Goal: Information Seeking & Learning: Learn about a topic

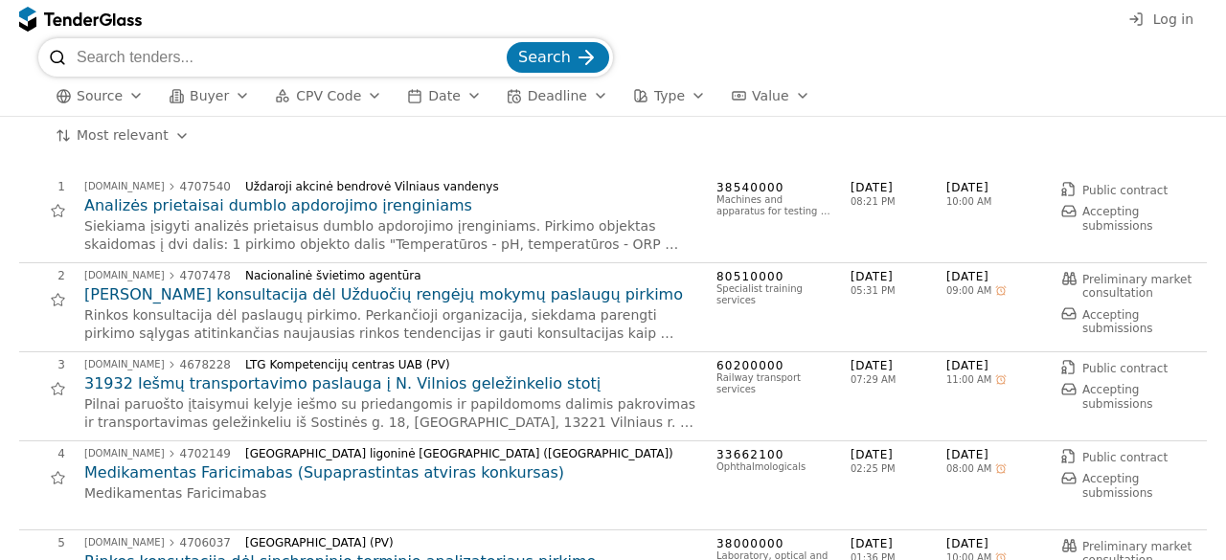
click at [283, 48] on input "search" at bounding box center [290, 57] width 426 height 38
type input "l"
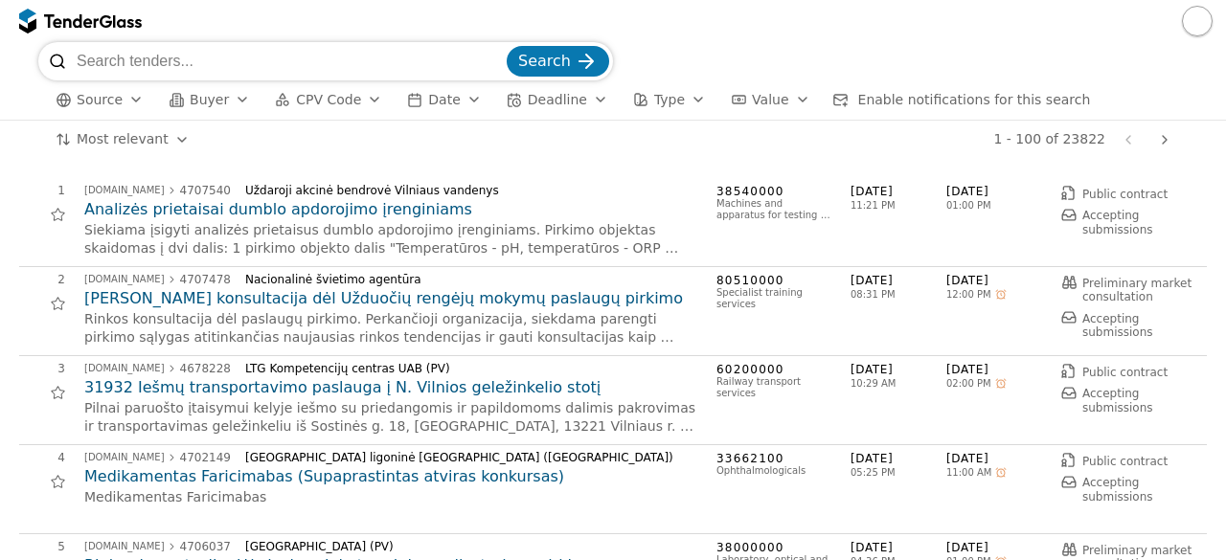
click at [1201, 16] on button "button" at bounding box center [1197, 21] width 31 height 31
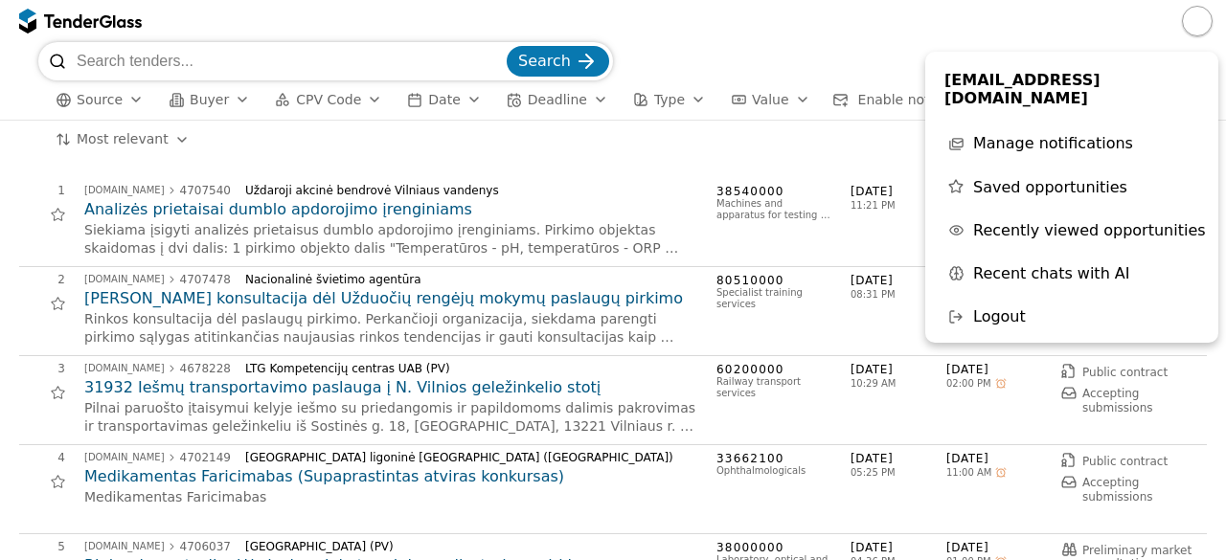
click at [267, 16] on div at bounding box center [613, 21] width 1226 height 42
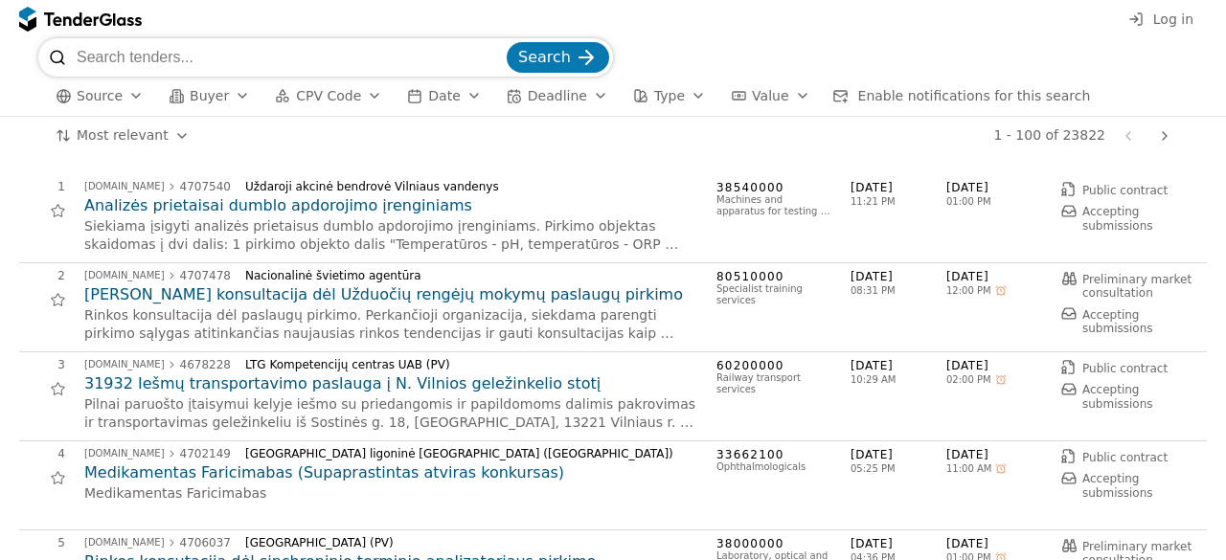
click at [1028, 39] on div "Search" at bounding box center [612, 57] width 1149 height 38
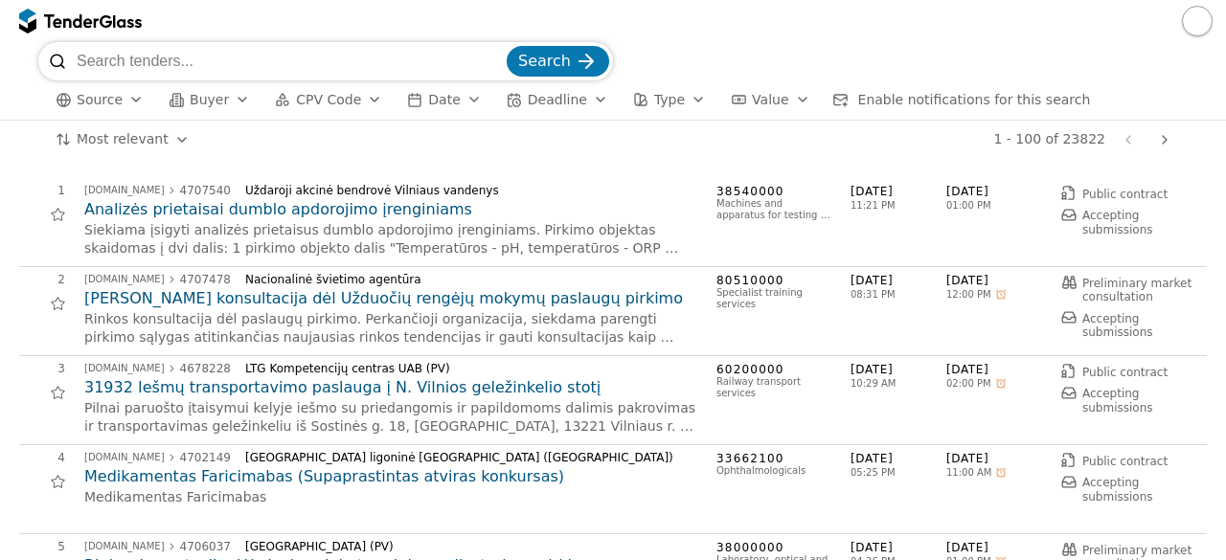
click at [1199, 22] on button "button" at bounding box center [1197, 21] width 31 height 31
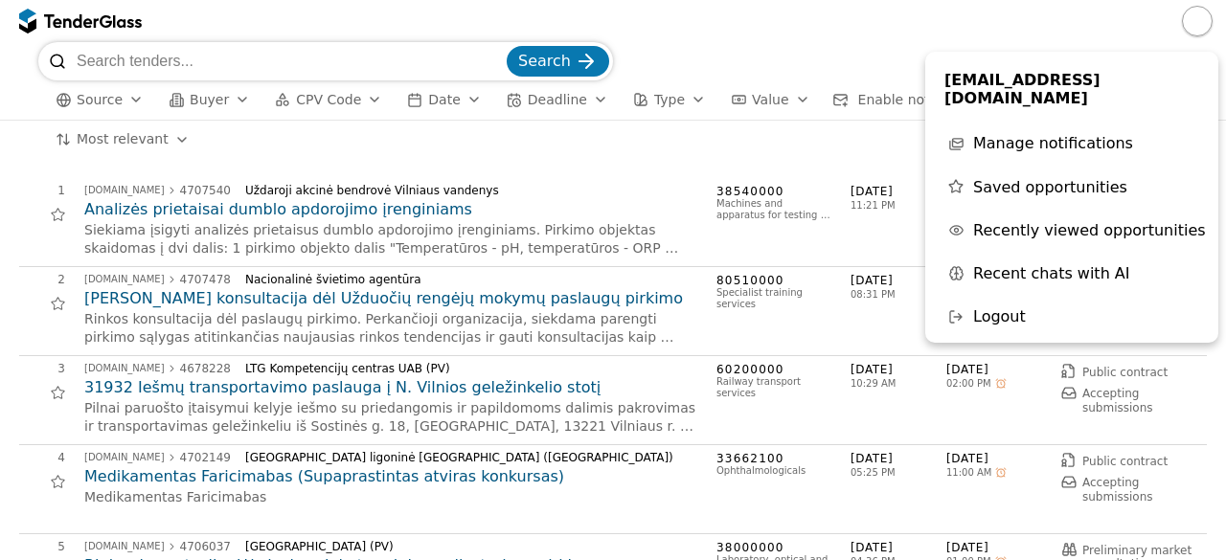
click at [1053, 24] on div at bounding box center [613, 21] width 1226 height 42
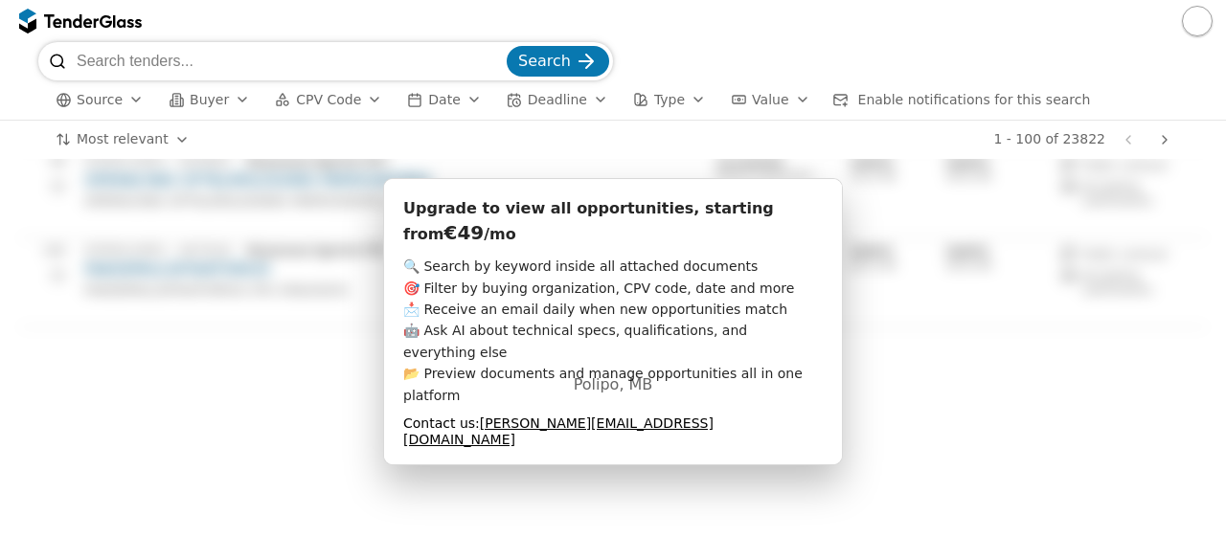
scroll to position [8775, 0]
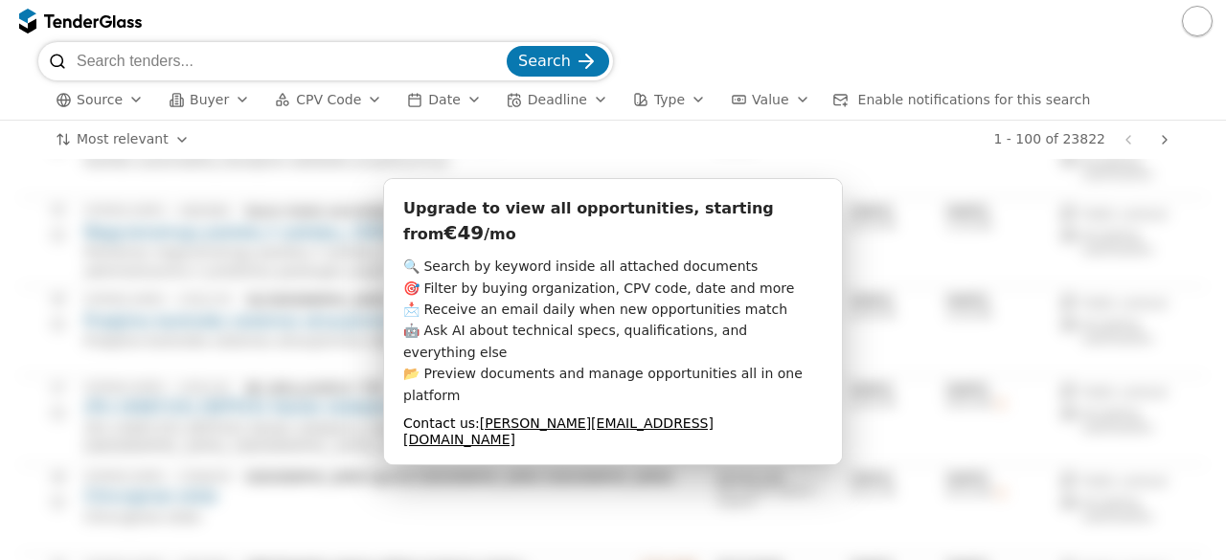
scroll to position [0, 0]
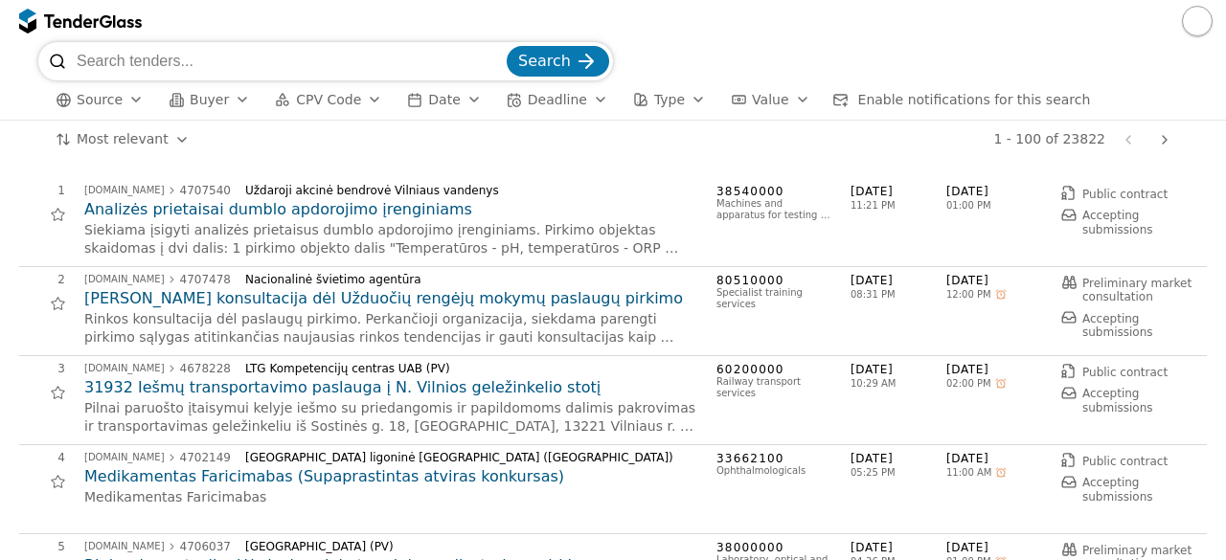
click at [351, 53] on input "search" at bounding box center [290, 61] width 426 height 38
click at [293, 61] on input "search" at bounding box center [290, 61] width 426 height 38
type input "statyba"
click at [507, 46] on button "Search" at bounding box center [558, 61] width 102 height 31
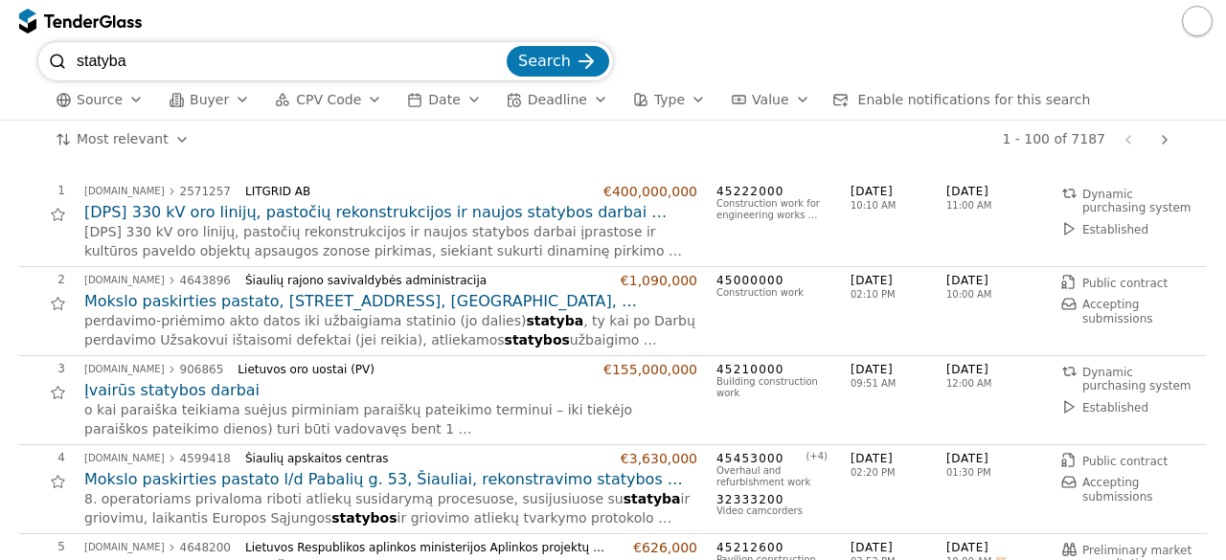
click at [277, 17] on div at bounding box center [613, 21] width 1226 height 42
click at [548, 278] on div "Šiaulių rajono savivaldybės administracija" at bounding box center [425, 280] width 361 height 13
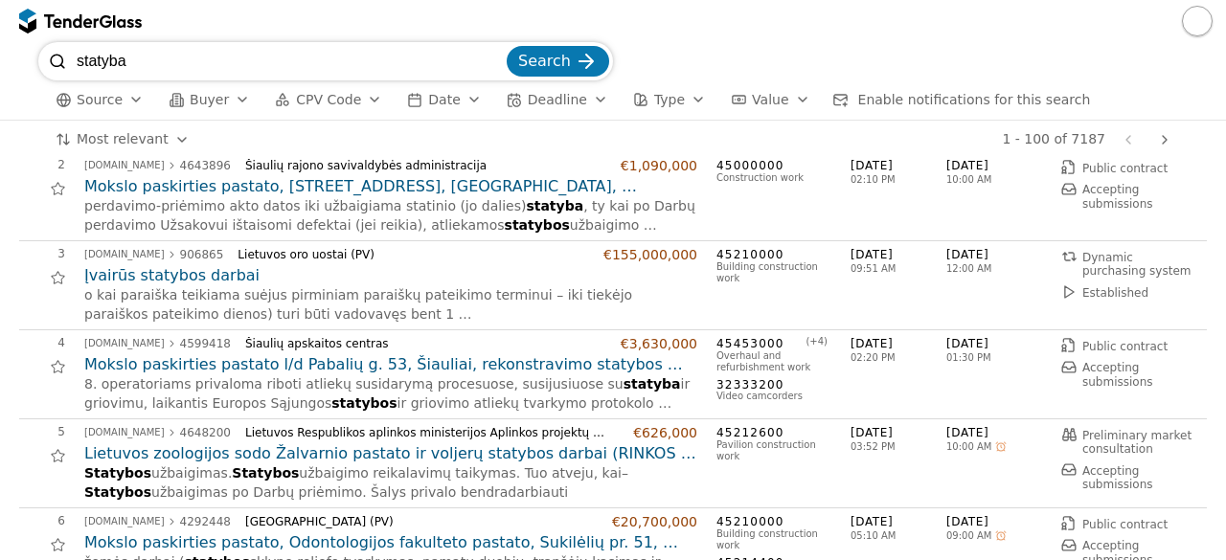
scroll to position [77, 0]
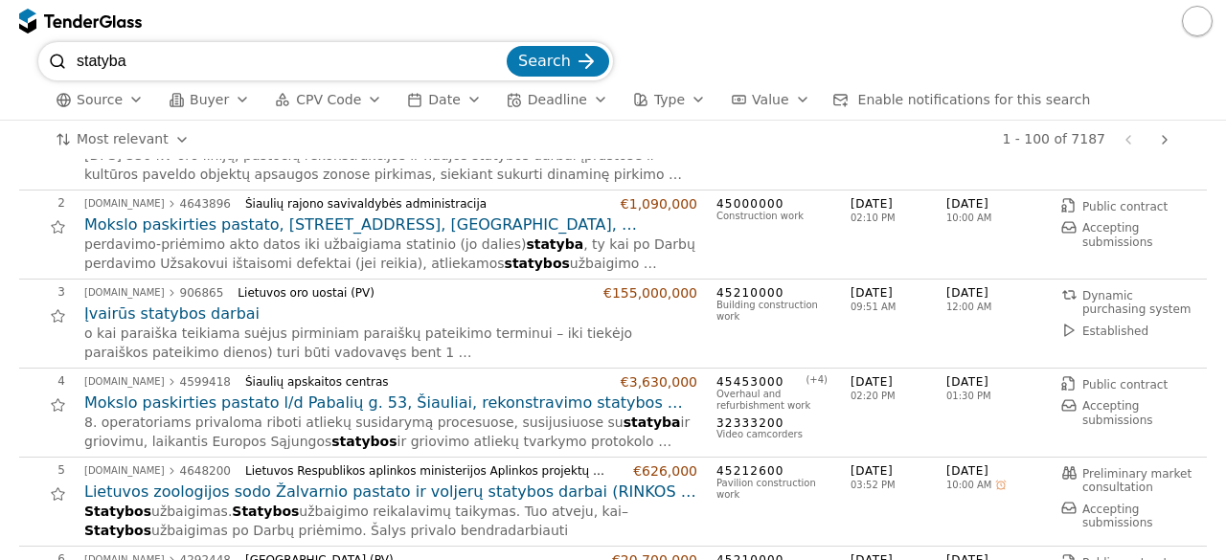
click at [429, 301] on div "viesiejipirkimai.lt 906865 Lietuvos oro uostai (PV) €155,000,000 Įvairūs statyb…" at bounding box center [390, 323] width 613 height 77
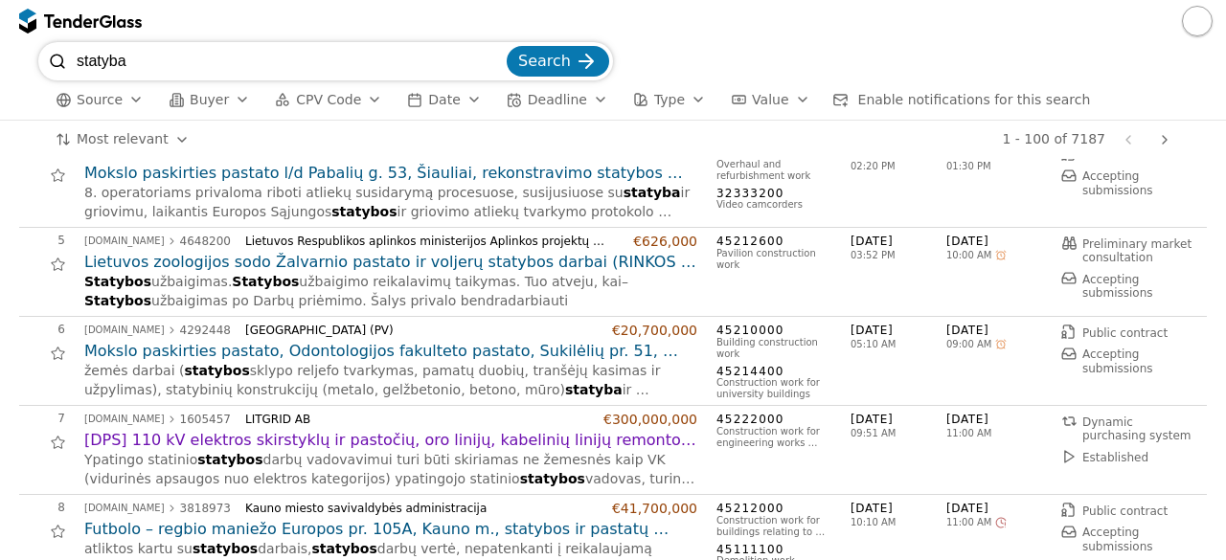
scroll to position [345, 0]
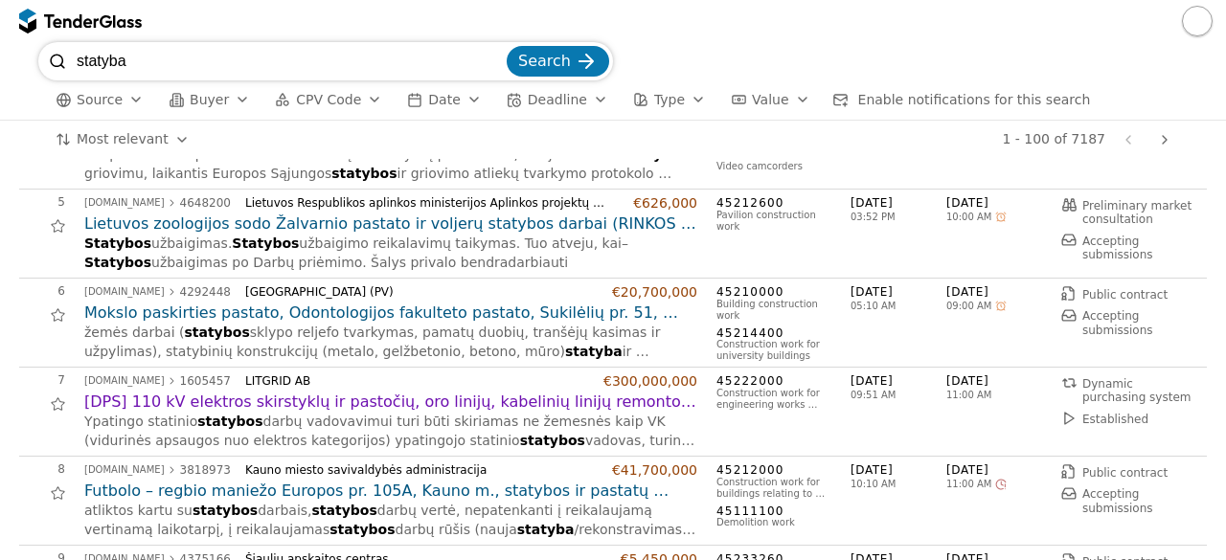
click at [429, 303] on h2 "Mokslo paskirties pastato, Odontologijos fakulteto pastato, Sukilėlių pr. 51, K…" at bounding box center [390, 313] width 613 height 21
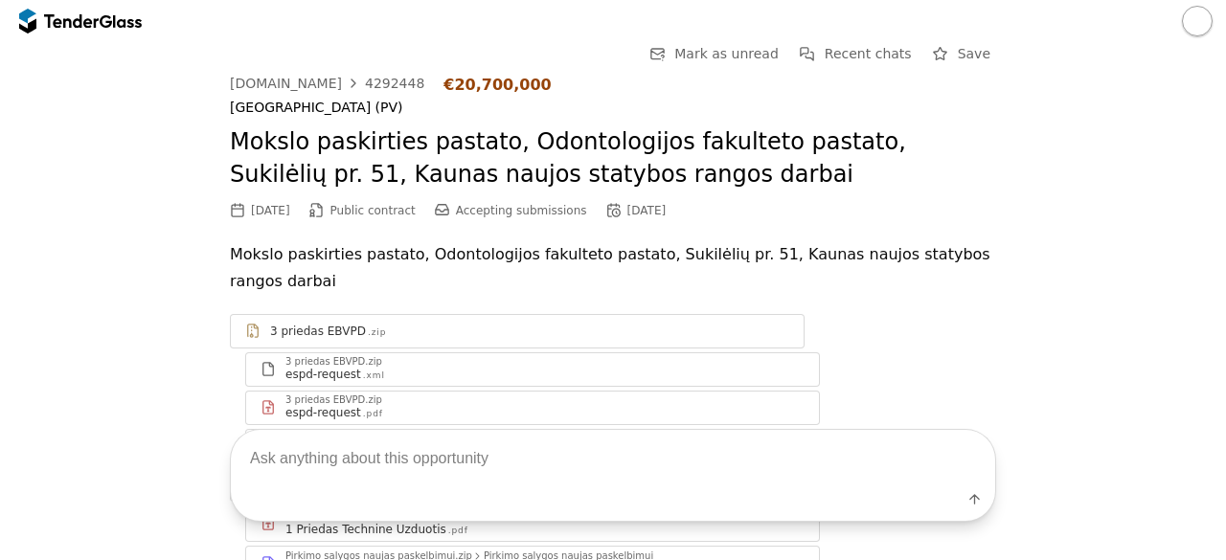
click at [381, 449] on textarea at bounding box center [613, 458] width 764 height 56
type textarea "techninės specifikacijos"
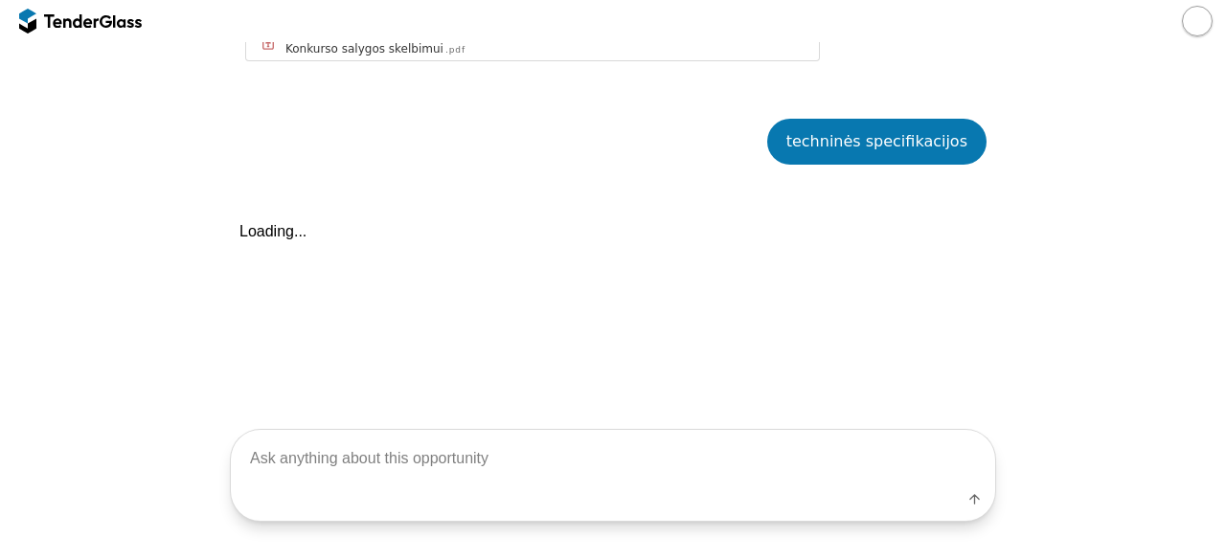
scroll to position [1051, 0]
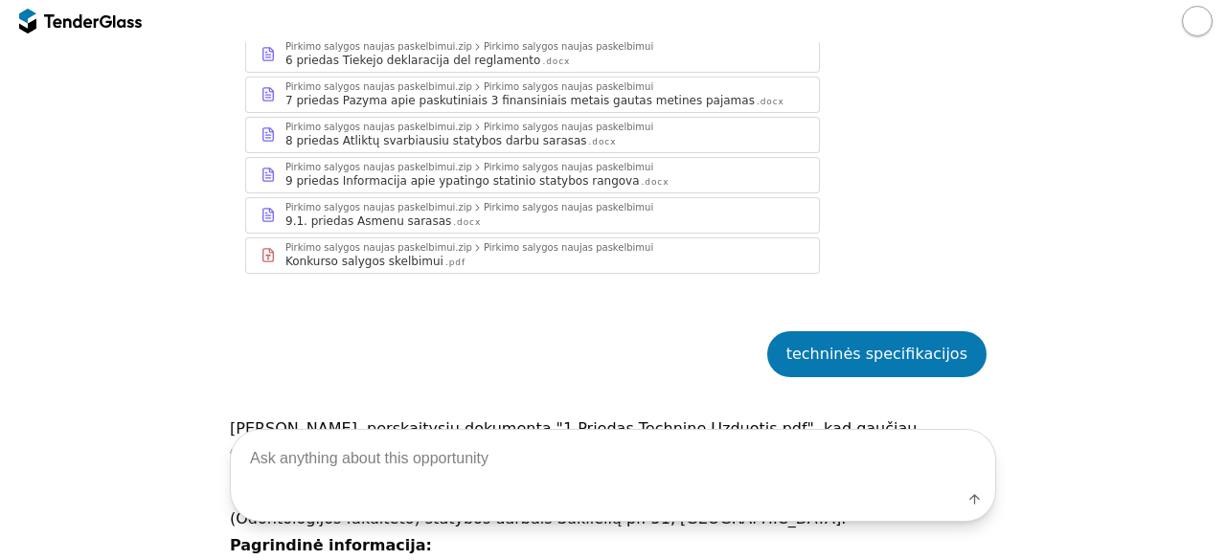
scroll to position [809, 0]
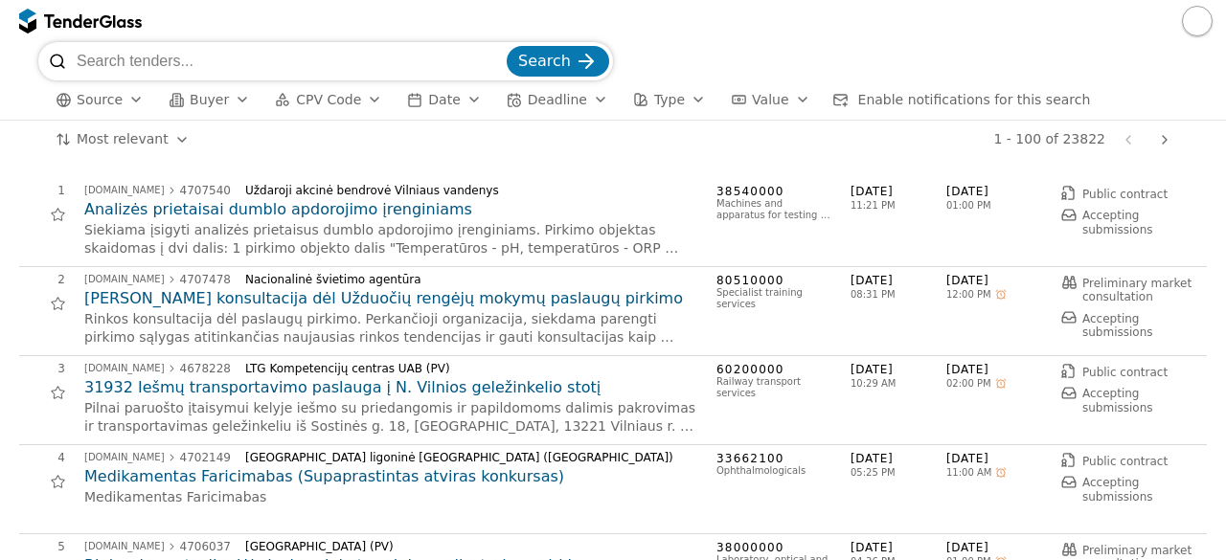
click at [299, 63] on input "search" at bounding box center [290, 61] width 426 height 38
type input "spausdinimas"
click at [565, 56] on span "Search" at bounding box center [544, 61] width 53 height 18
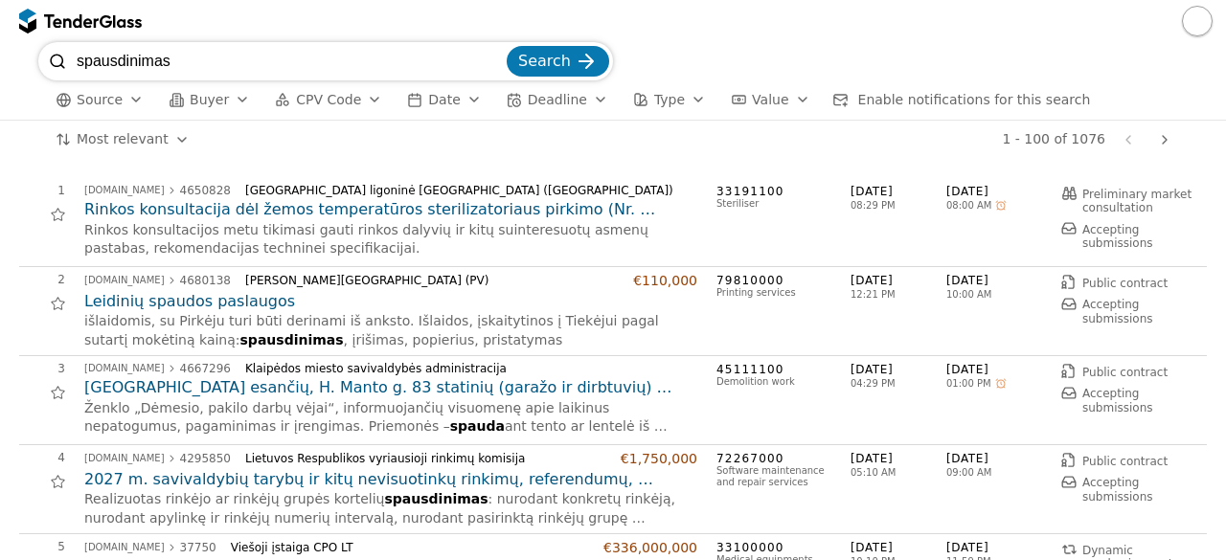
click at [510, 156] on div "1 - 100 of 1076 Previous page Next page" at bounding box center [692, 140] width 971 height 38
click at [246, 300] on h2 "Leidinių spaudos paslaugos" at bounding box center [390, 301] width 613 height 21
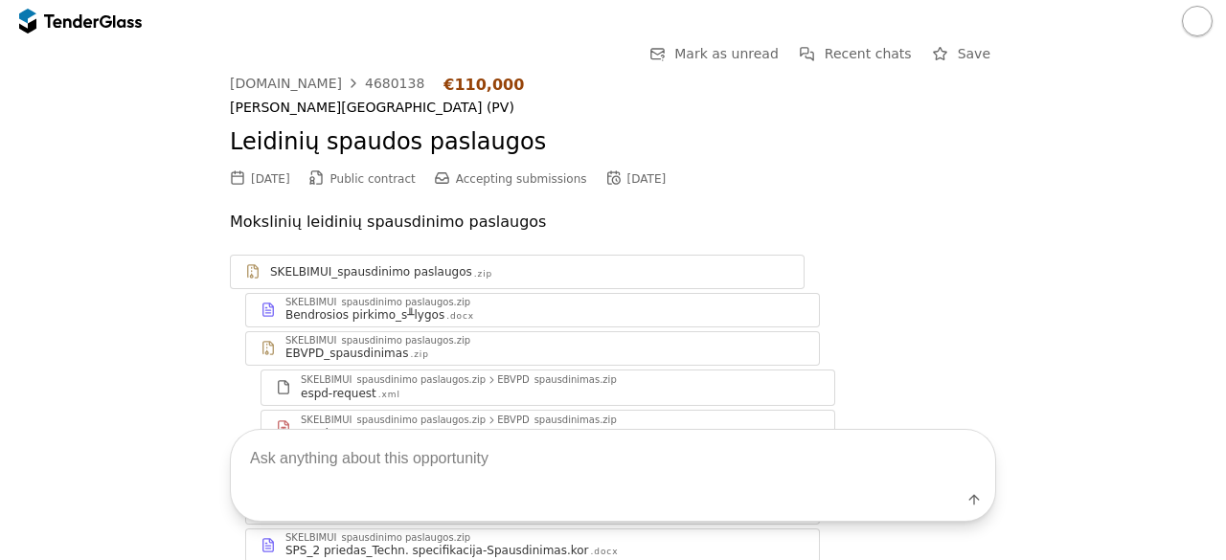
click at [341, 466] on textarea at bounding box center [613, 458] width 764 height 56
type textarea "techninės specifikacijos"
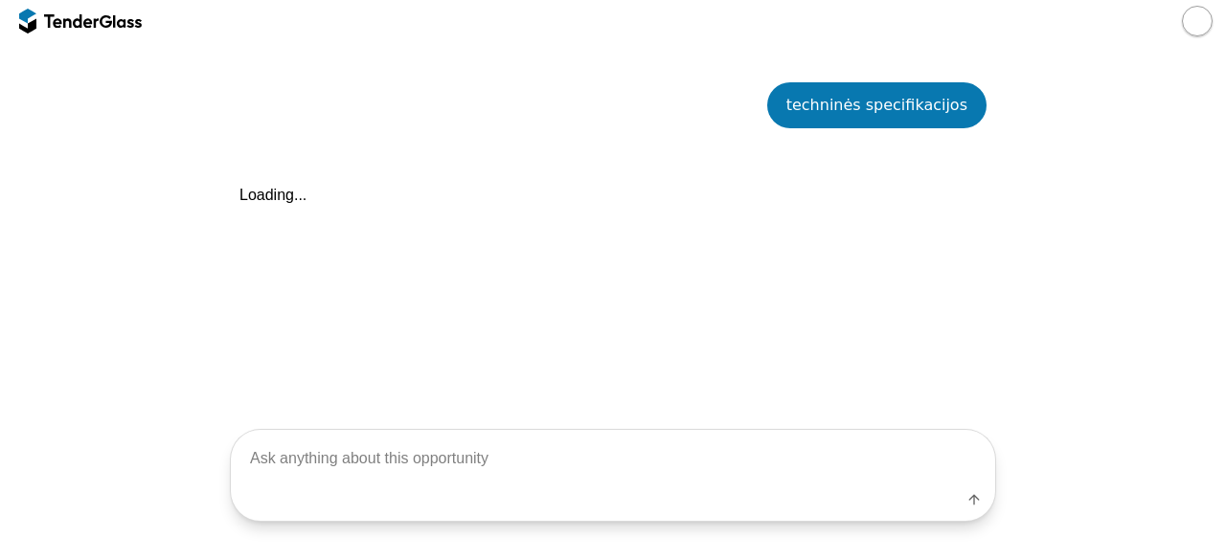
scroll to position [697, 0]
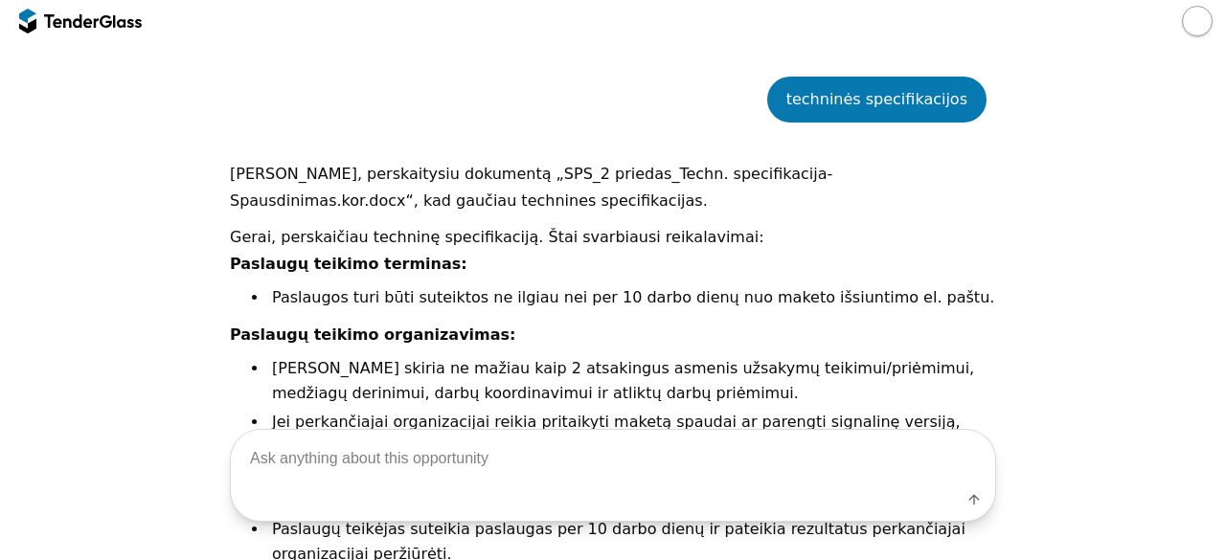
click at [200, 309] on div "Go Back Mark as unread Recent chats Save viesiejipirkimai.lt 4680138 €110,000 M…" at bounding box center [613, 84] width 1207 height 1479
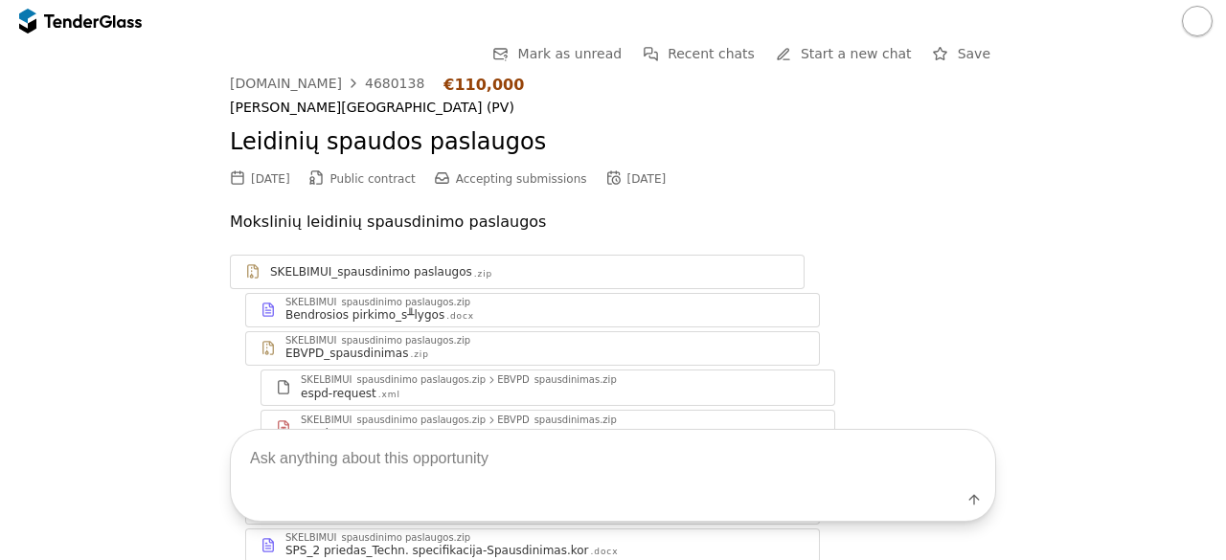
click at [64, 22] on div at bounding box center [71, 20] width 54 height 12
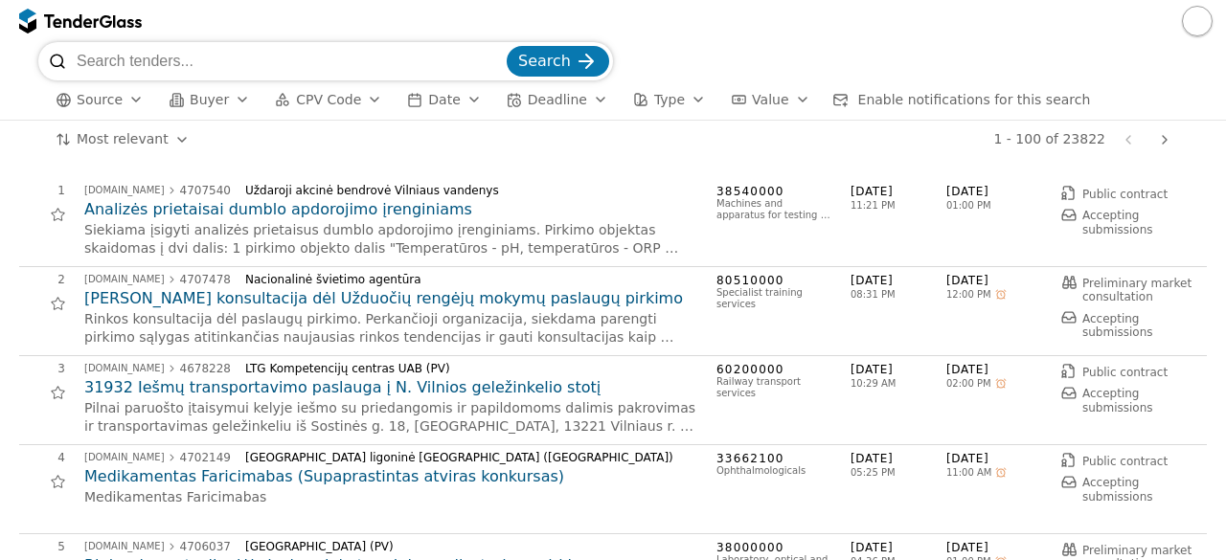
click at [189, 57] on input "search" at bounding box center [290, 61] width 426 height 38
type input "metalas; apdirbimas;"
click at [547, 68] on span "Search" at bounding box center [544, 61] width 53 height 18
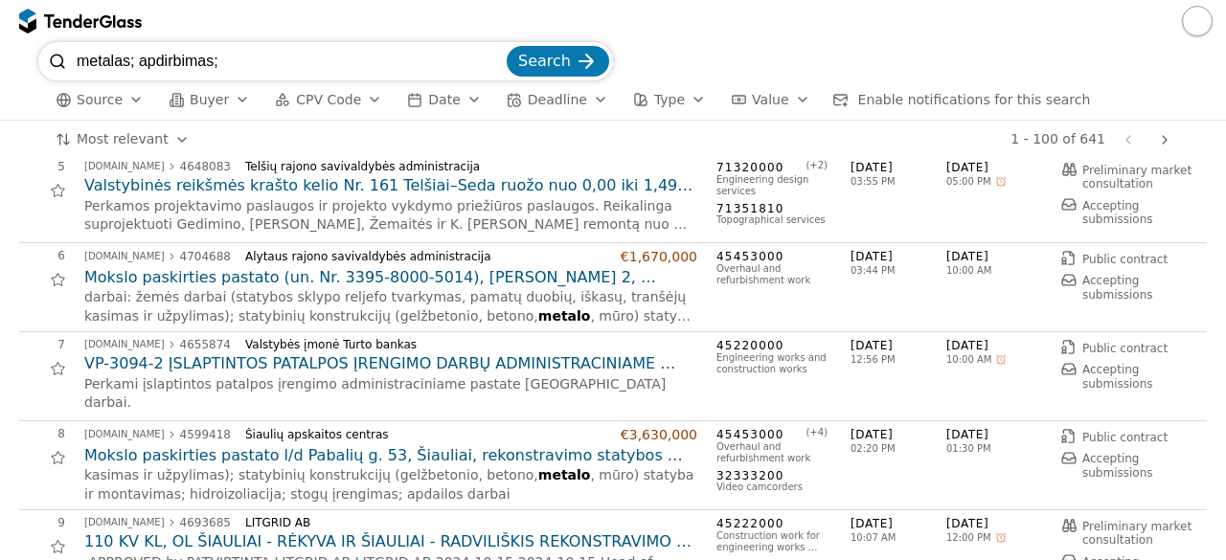
scroll to position [383, 0]
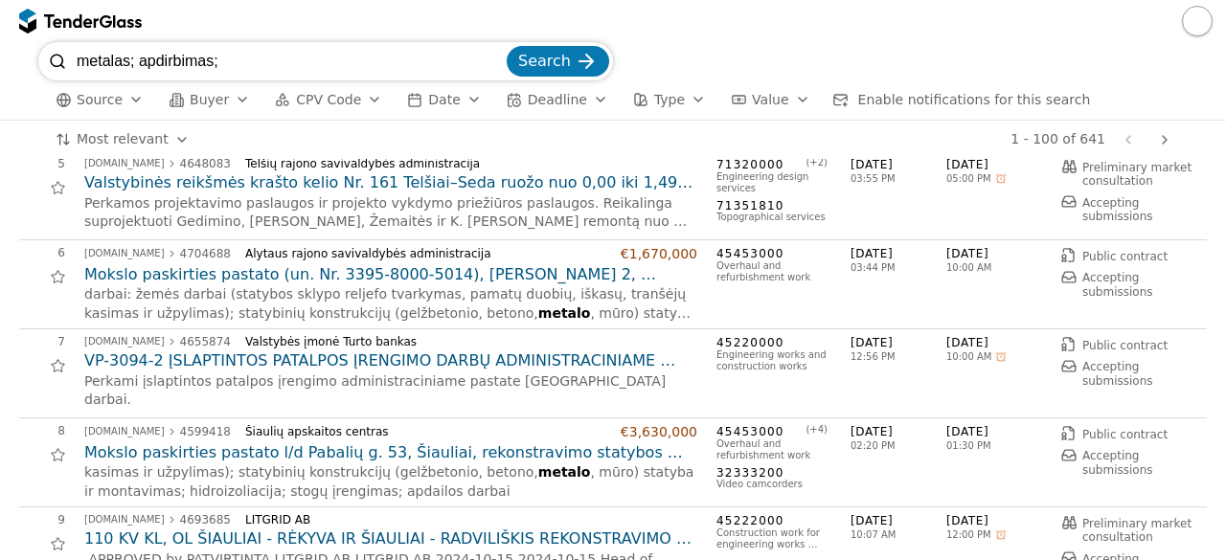
click at [328, 63] on input "metalas; apdirbimas;" at bounding box center [290, 61] width 426 height 38
type input "m"
type input "ženklai"
click at [507, 46] on button "Search" at bounding box center [558, 61] width 102 height 31
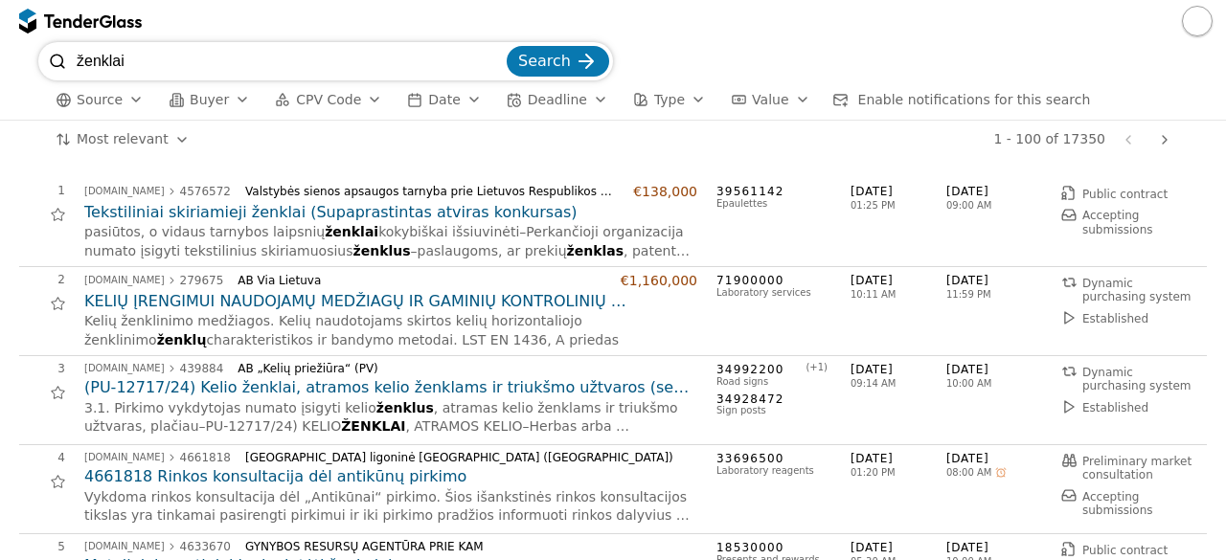
click at [330, 139] on div "1 - 100 of 17350 Previous page Next page" at bounding box center [692, 140] width 971 height 38
click at [387, 278] on div "AB Via Lietuva" at bounding box center [421, 280] width 368 height 13
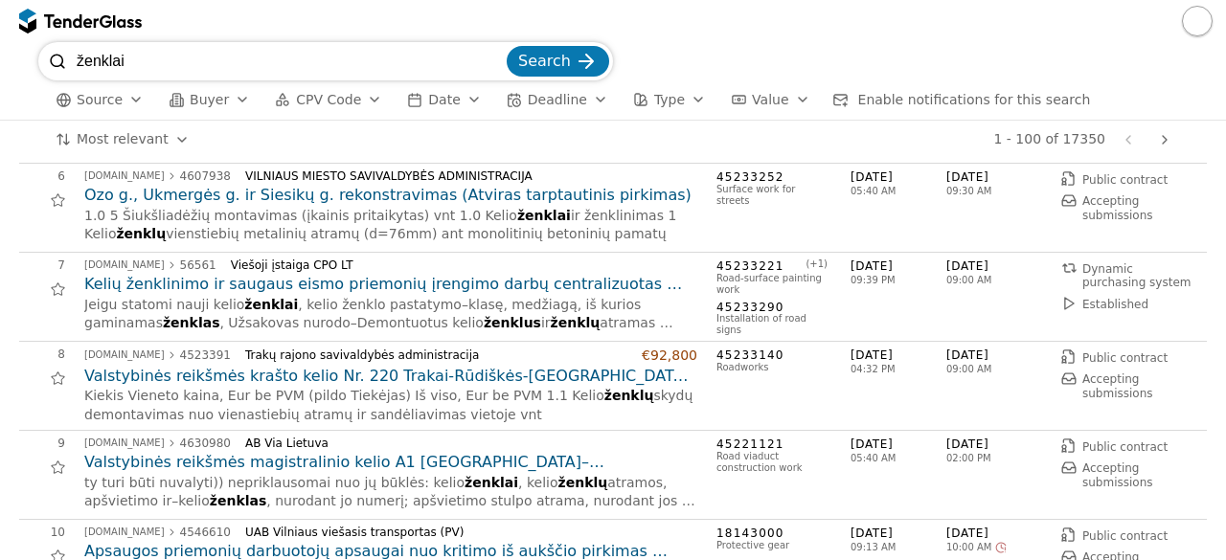
scroll to position [498, 0]
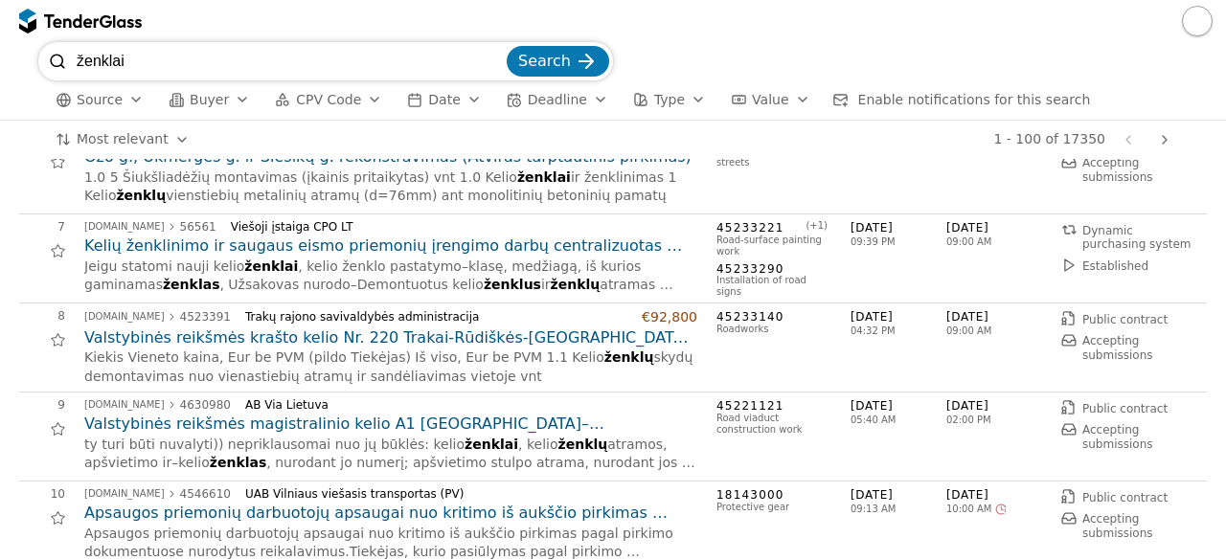
click at [356, 295] on div "7 viesiejipirkimai.lt 56561 Viešoji įstaiga CPO LT Kelių ženklinimo ir saugaus …" at bounding box center [612, 259] width 1187 height 89
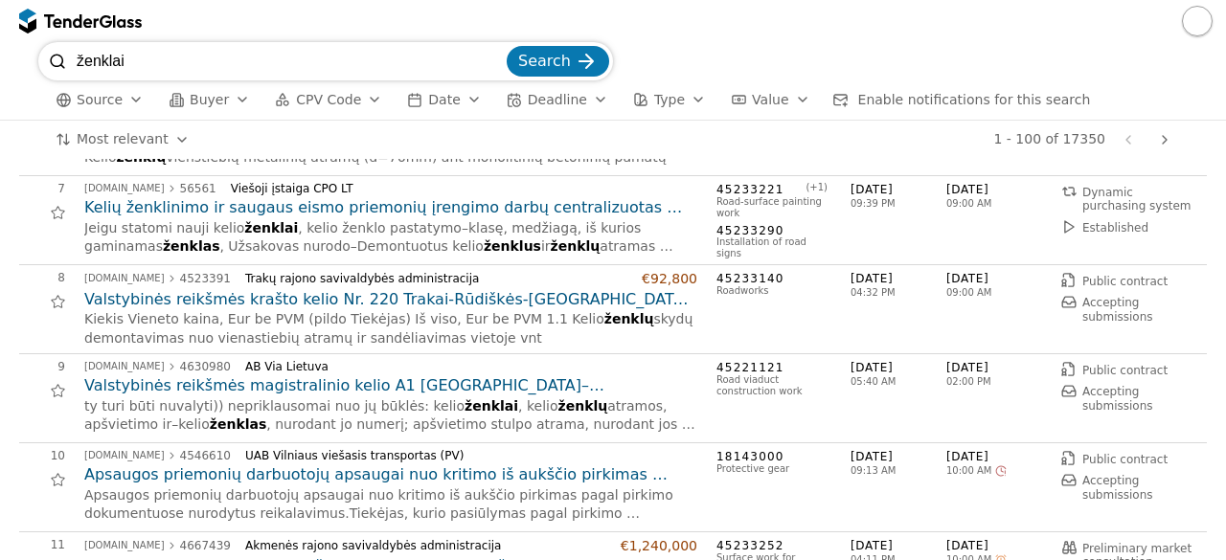
scroll to position [575, 0]
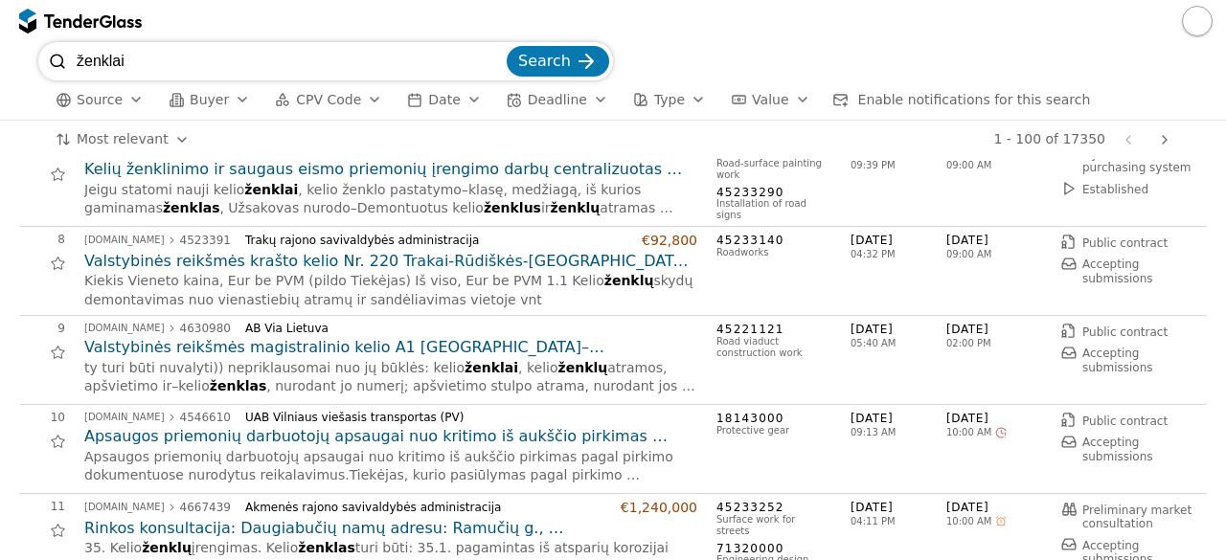
click at [385, 342] on h2 "Valstybinės reikšmės magistralinio kelio A1 Vilnius–Kaunas–Klaipėda 12,318 km v…" at bounding box center [390, 347] width 613 height 21
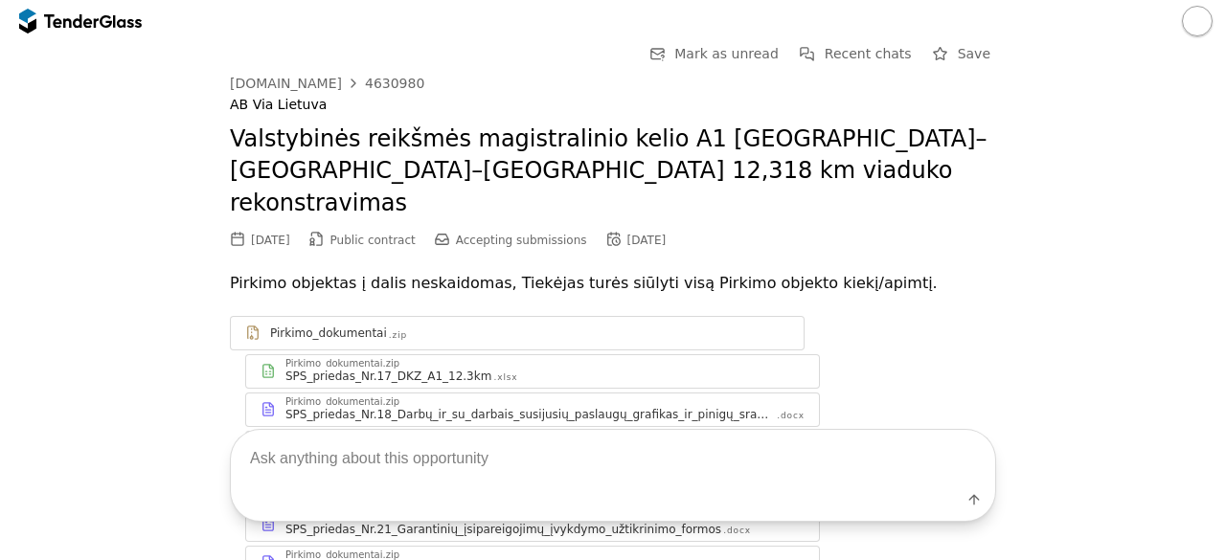
click at [369, 466] on textarea at bounding box center [613, 458] width 764 height 56
type textarea "techninės specifikacijos"
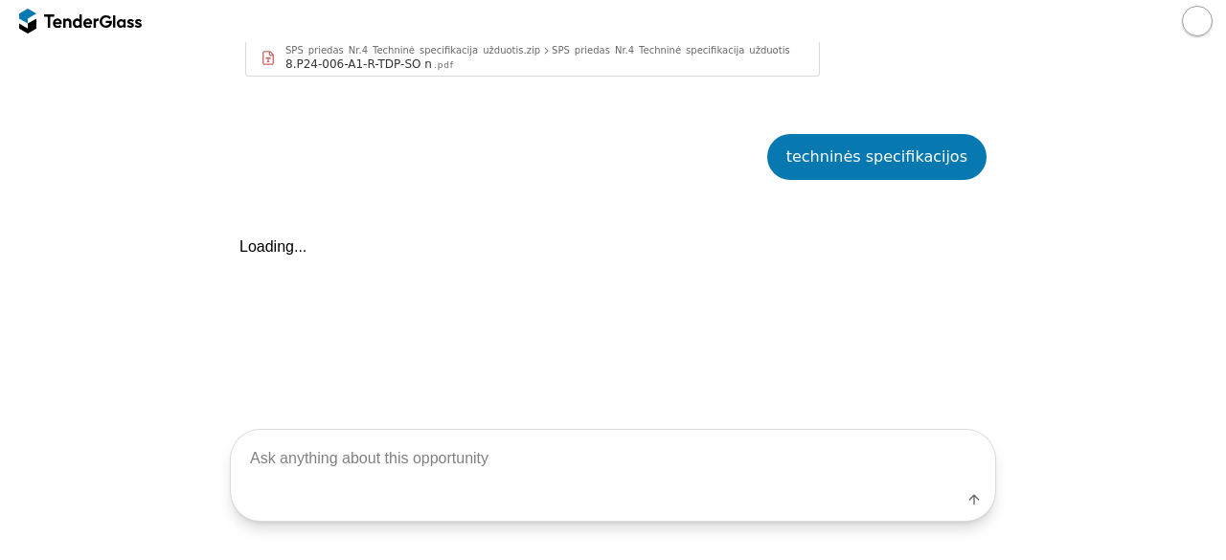
scroll to position [1657, 0]
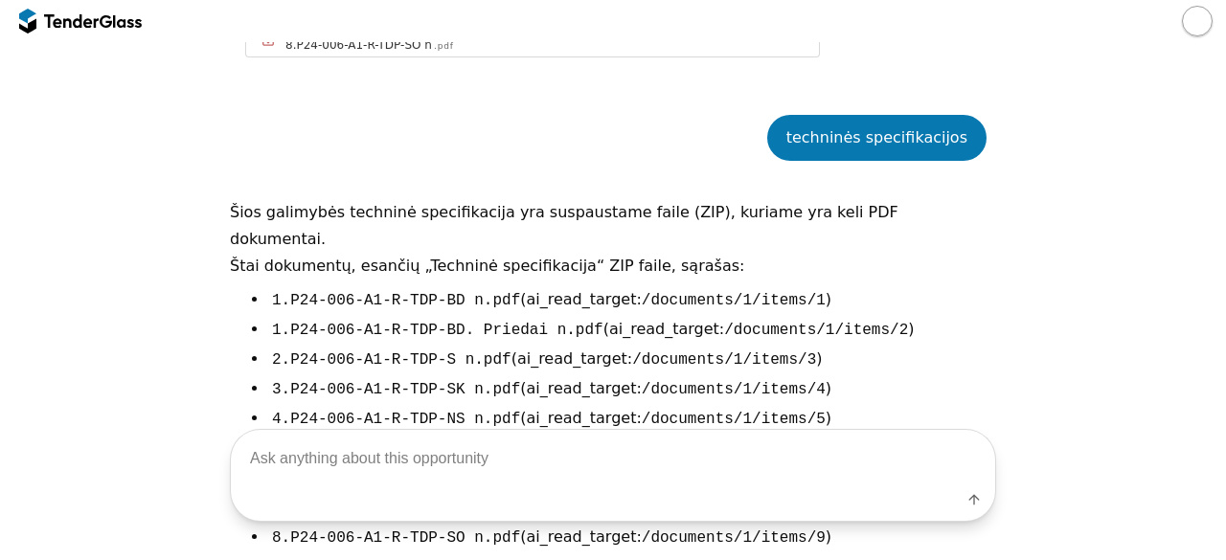
scroll to position [1799, 0]
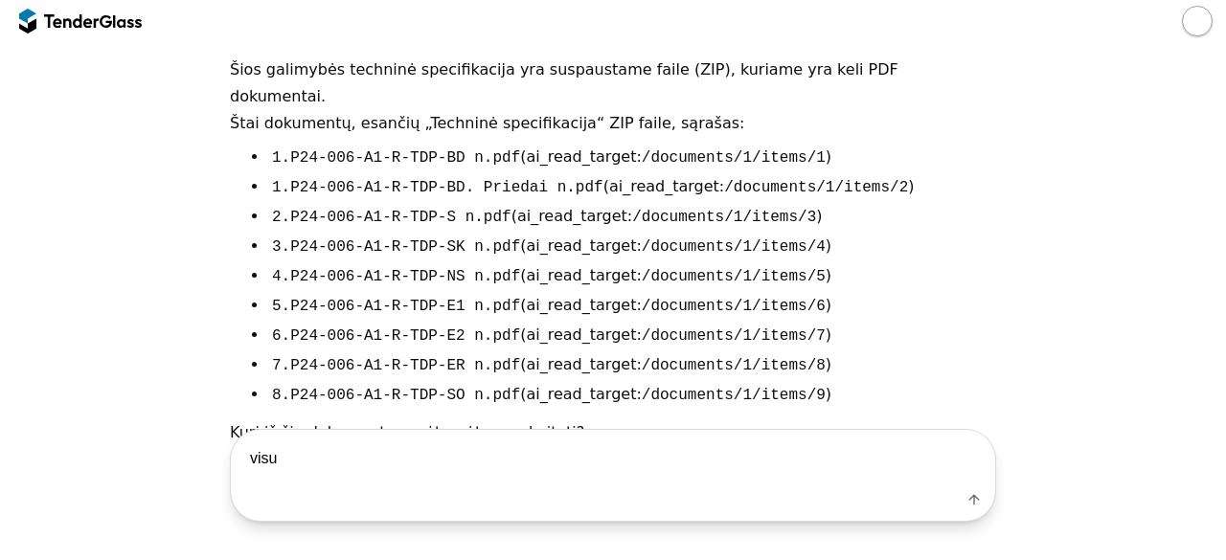
type textarea "visus"
click at [645, 451] on textarea at bounding box center [613, 458] width 764 height 56
type textarea "ą"
type textarea "1, 2, 3, 4, 5, 6, 7, 8"
type textarea "1"
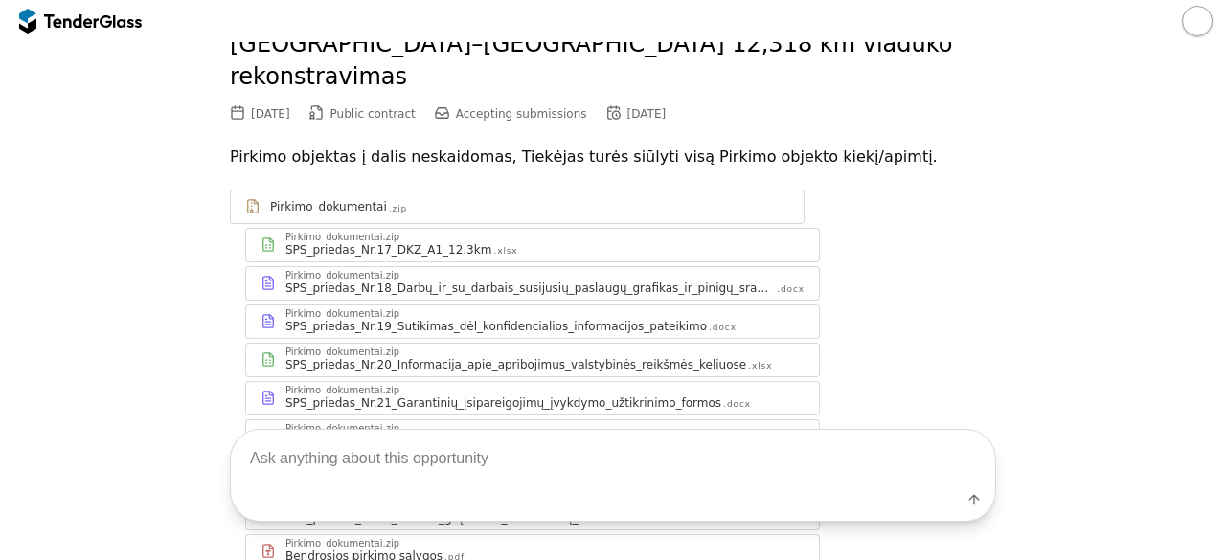
scroll to position [19, 0]
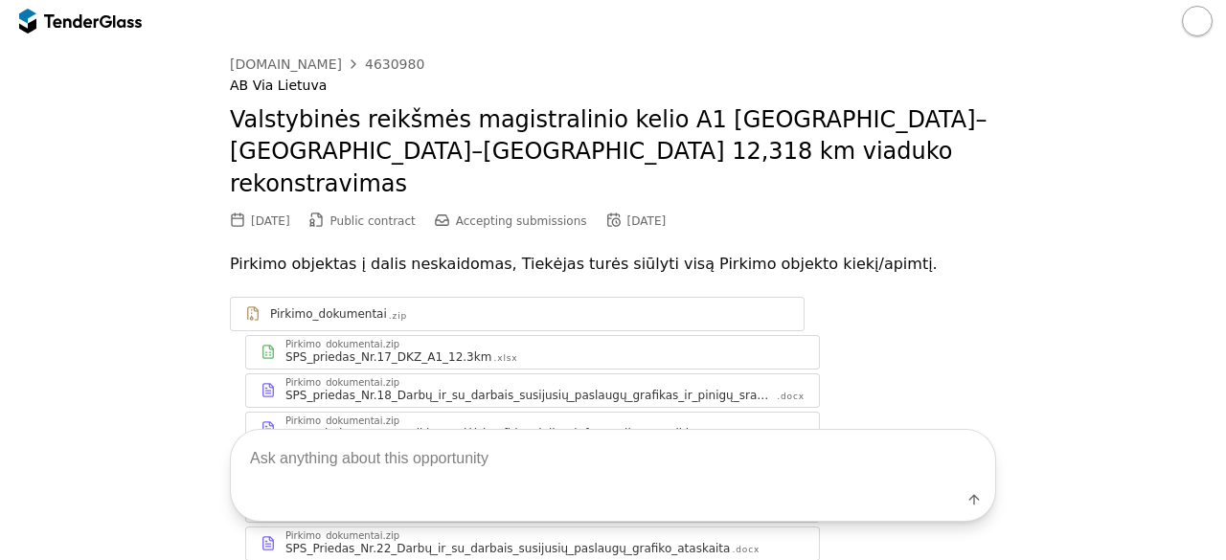
click at [90, 18] on div at bounding box center [71, 20] width 54 height 12
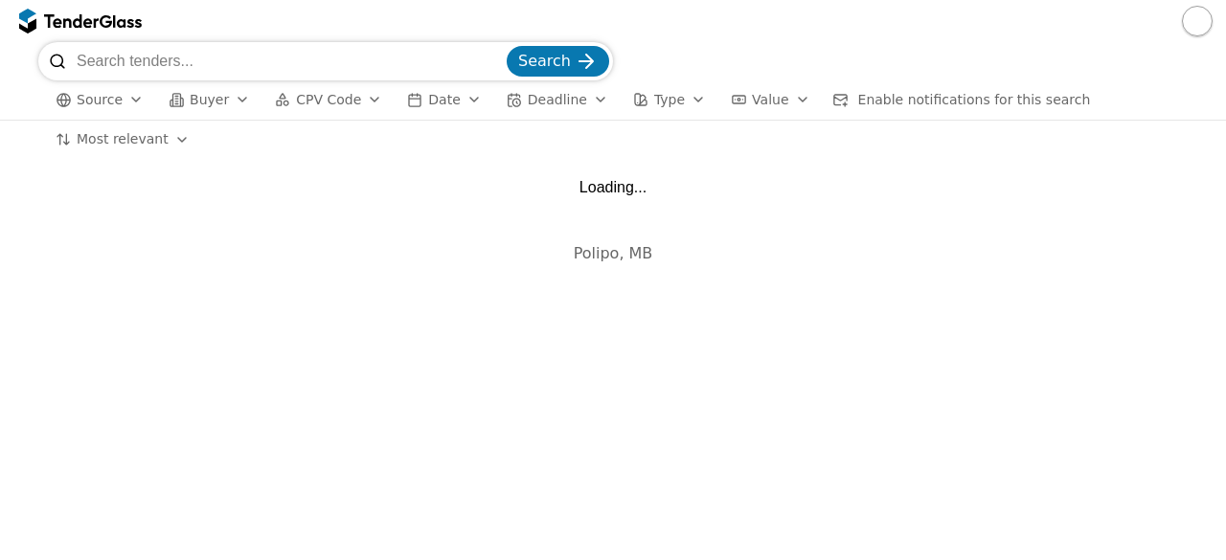
click at [152, 48] on input "search" at bounding box center [290, 61] width 426 height 38
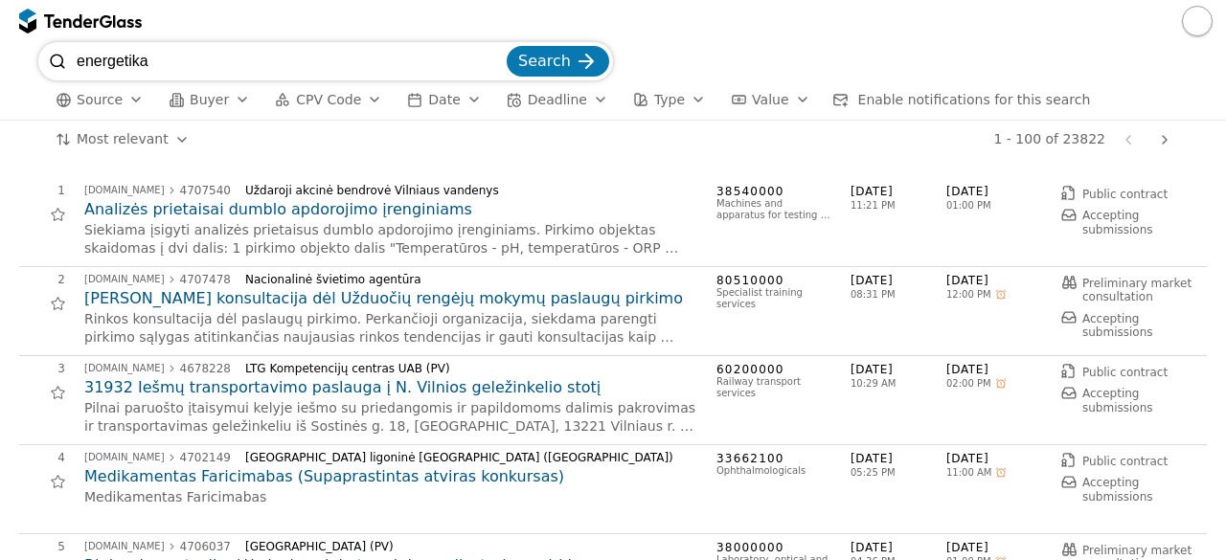
type input "energetika"
click at [507, 46] on button "Search" at bounding box center [558, 61] width 102 height 31
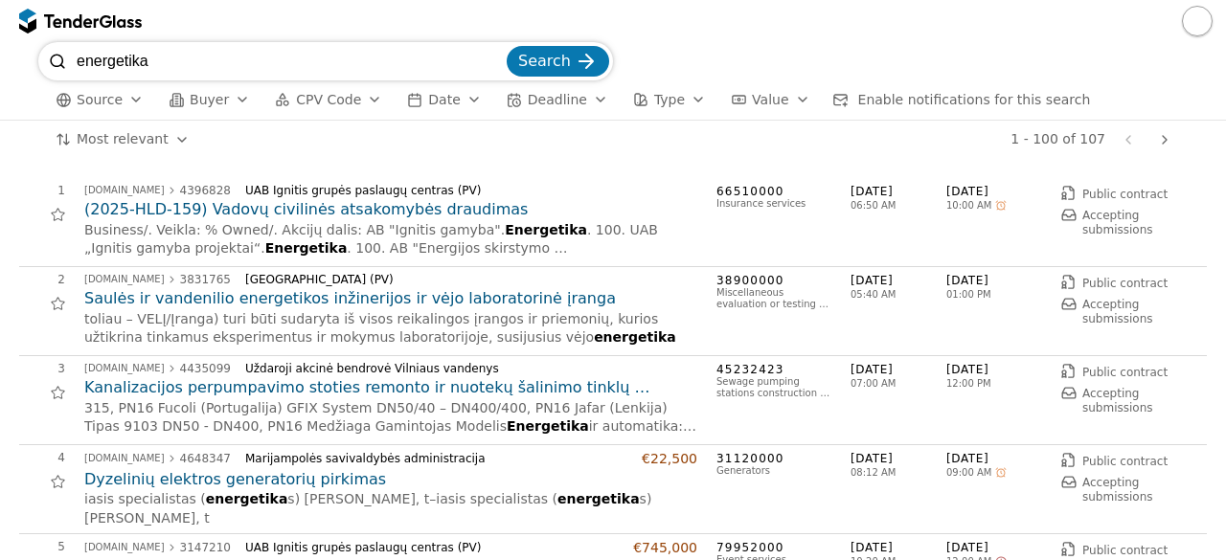
click at [659, 137] on div "1 - 100 of 107 Previous page Next page" at bounding box center [692, 140] width 971 height 38
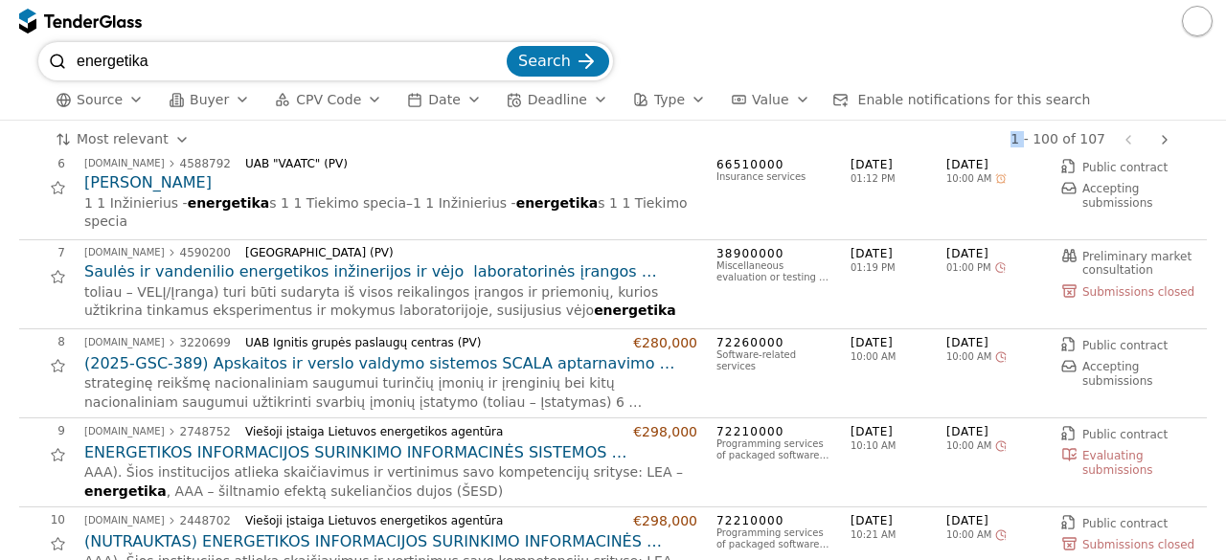
scroll to position [526, 0]
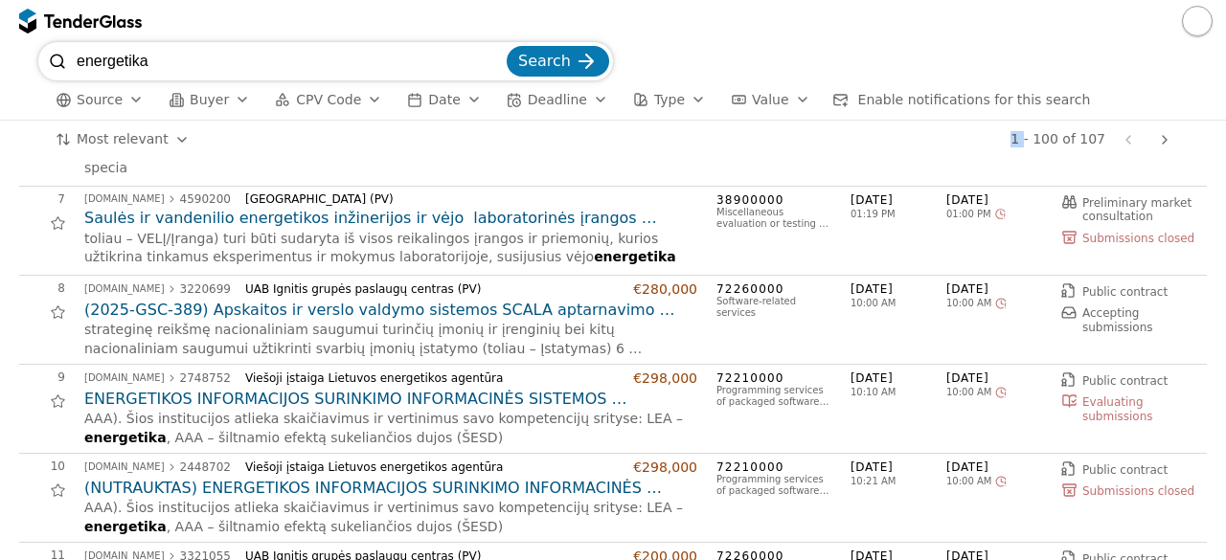
click at [289, 62] on input "energetika" at bounding box center [290, 61] width 426 height 38
click at [503, 57] on input "energetika" at bounding box center [290, 61] width 426 height 38
click at [500, 65] on input "energetika" at bounding box center [290, 61] width 426 height 38
type input "uostas"
click at [507, 46] on button "Search" at bounding box center [558, 61] width 102 height 31
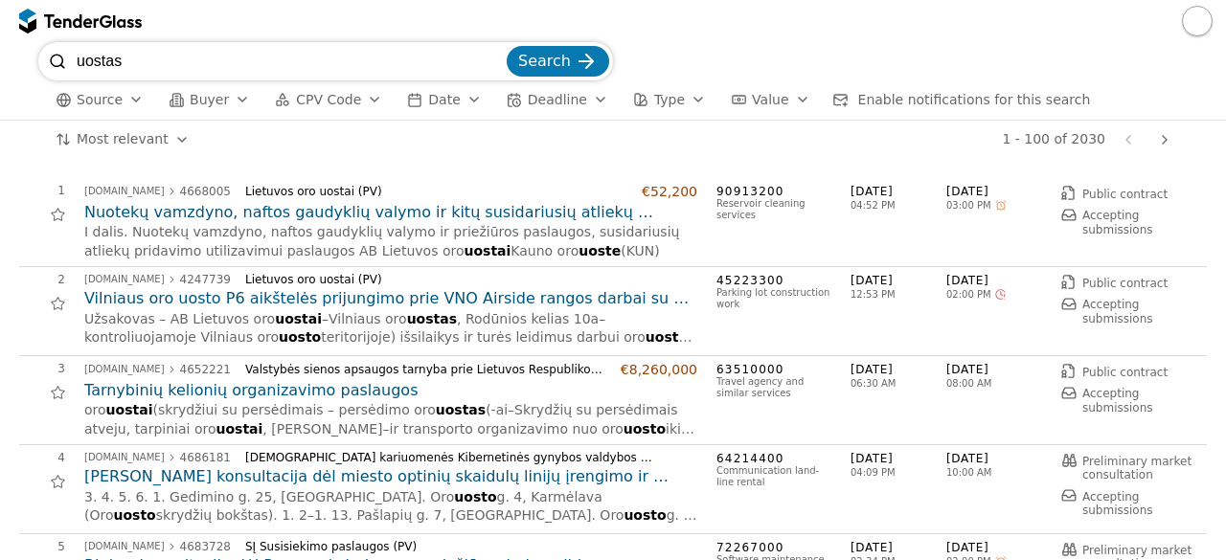
click at [571, 269] on div "2 viesiejipirkimai.lt 4247739 Lietuvos oro uostai (PV) Vilniaus oro uosto P6 ai…" at bounding box center [612, 311] width 1187 height 89
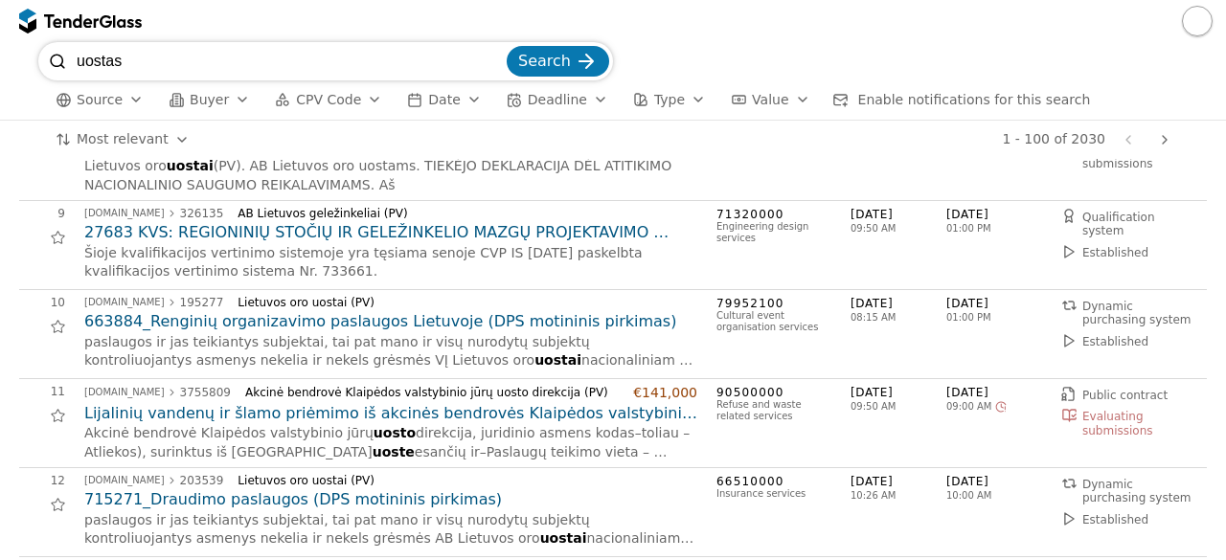
scroll to position [728, 0]
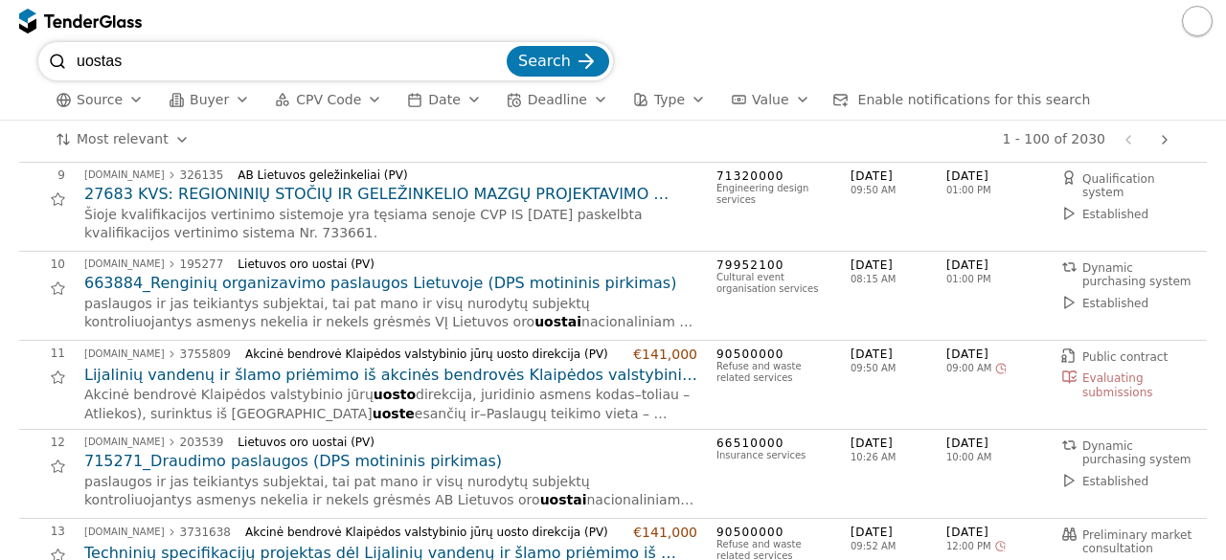
click at [286, 43] on input "uostas" at bounding box center [290, 61] width 426 height 38
type input "u"
type input "sdg"
click at [507, 46] on button "Search" at bounding box center [558, 61] width 102 height 31
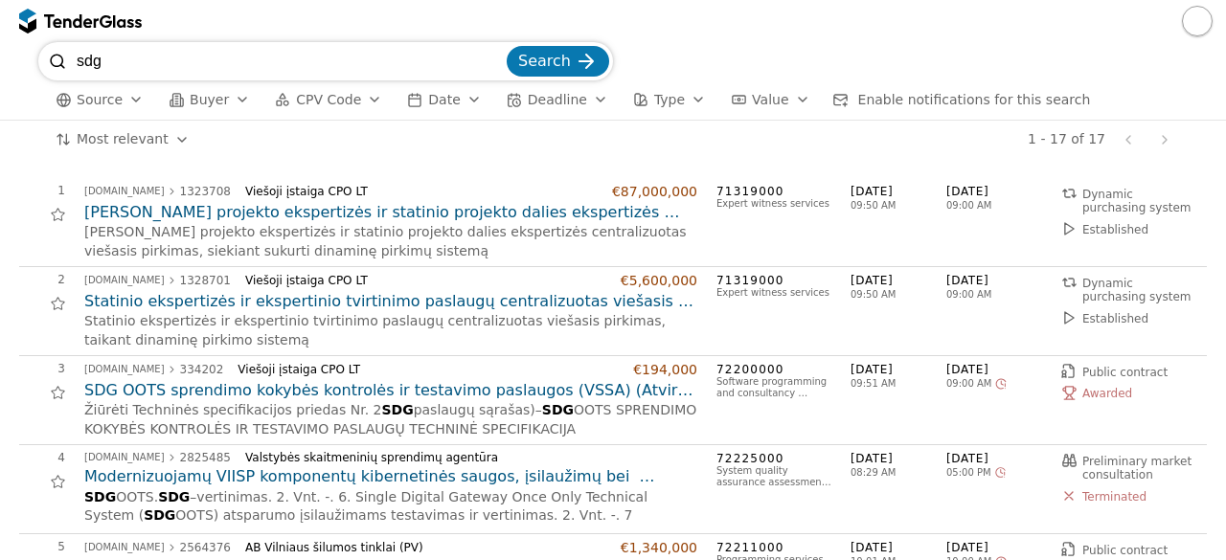
click at [387, 351] on div "2 viesiejipirkimai.lt 1328701 Viešoji įstaiga CPO LT €5,600,000 Statinio eksper…" at bounding box center [612, 311] width 1187 height 89
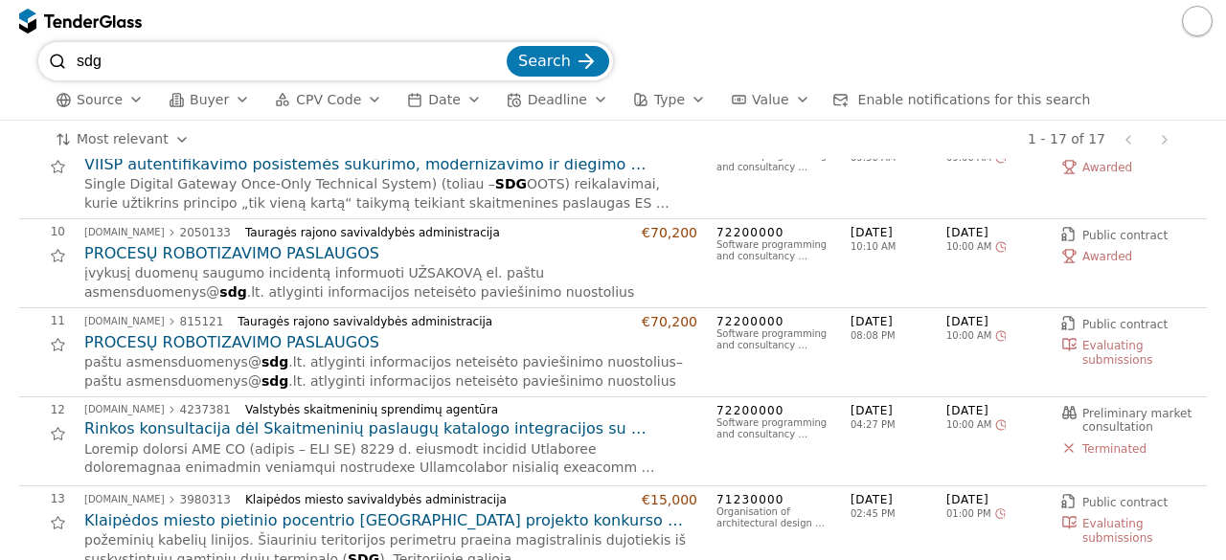
scroll to position [766, 0]
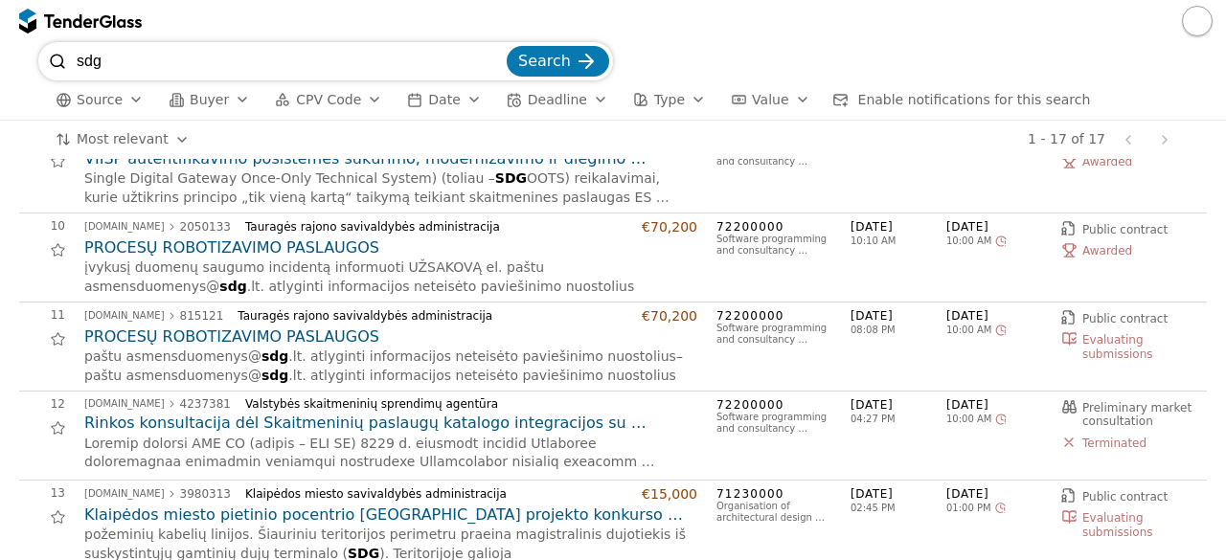
click at [218, 74] on input "sdg" at bounding box center [290, 61] width 426 height 38
type input "sgd"
click at [507, 46] on button "Search" at bounding box center [558, 61] width 102 height 31
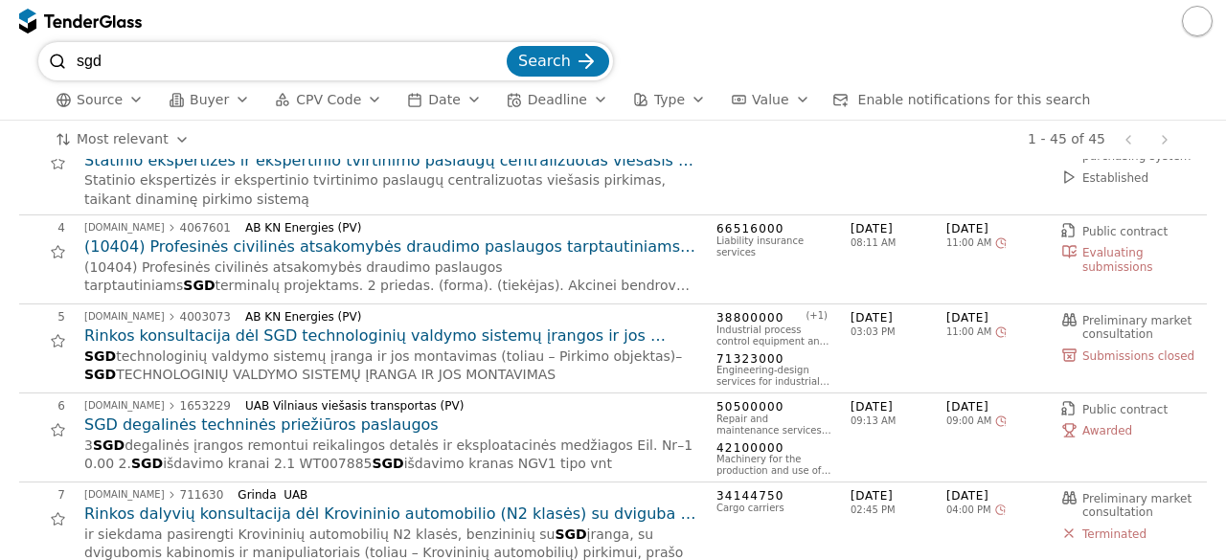
scroll to position [268, 0]
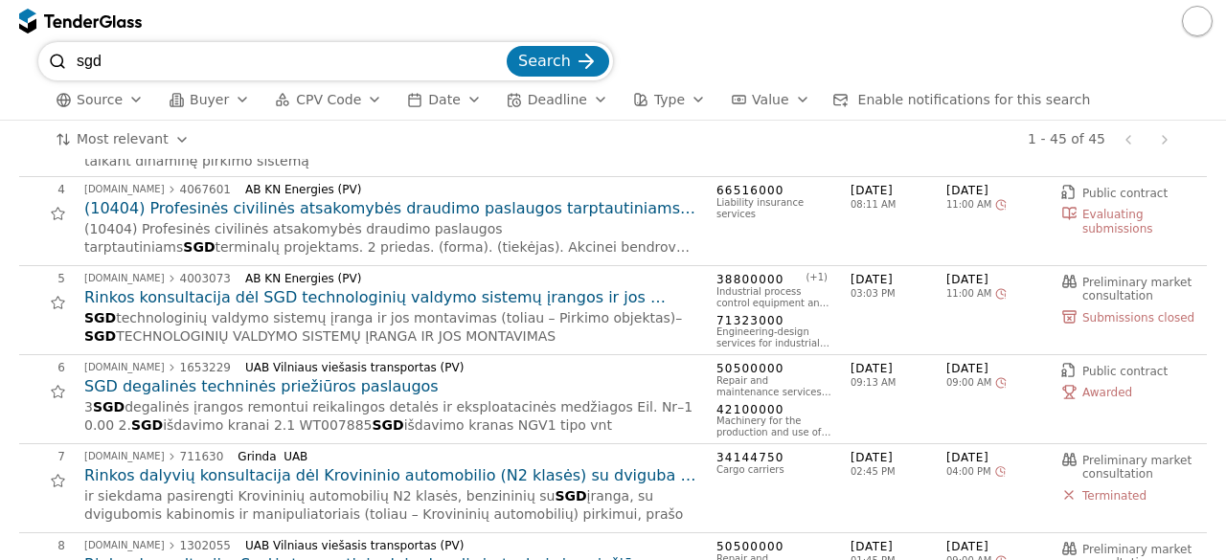
click at [500, 371] on div "UAB Vilniaus viešasis transportas (PV)" at bounding box center [463, 367] width 437 height 13
click at [320, 381] on h2 "SGD degalinės techninės priežiūros paslaugos" at bounding box center [390, 386] width 613 height 21
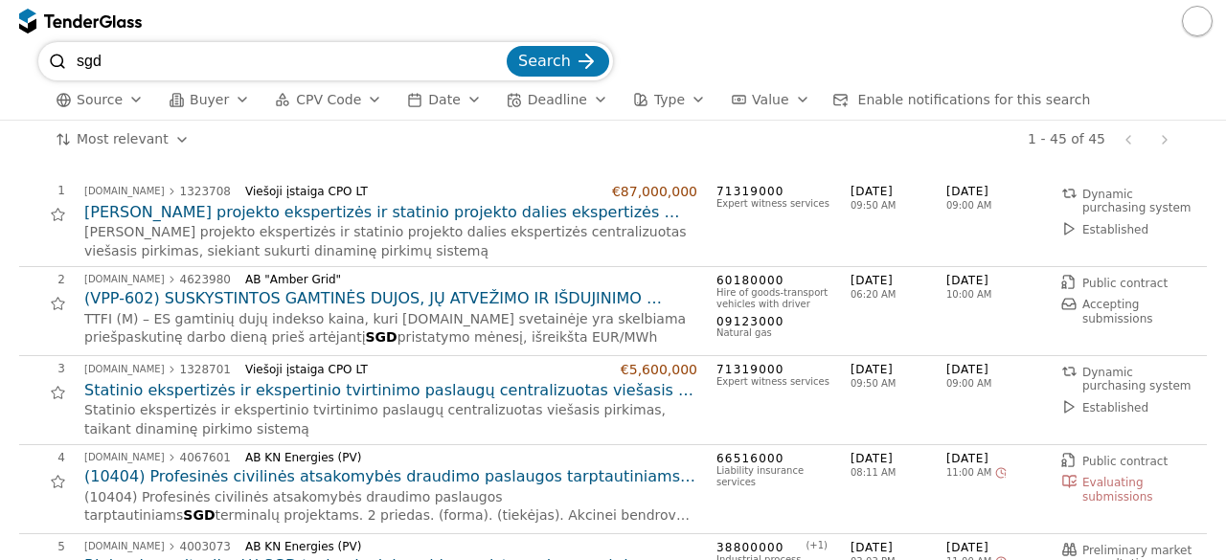
click at [326, 424] on div "Statinio ekspertizės ir ekspertinio tvirtinimo paslaugų centralizuotas viešasis…" at bounding box center [390, 419] width 613 height 37
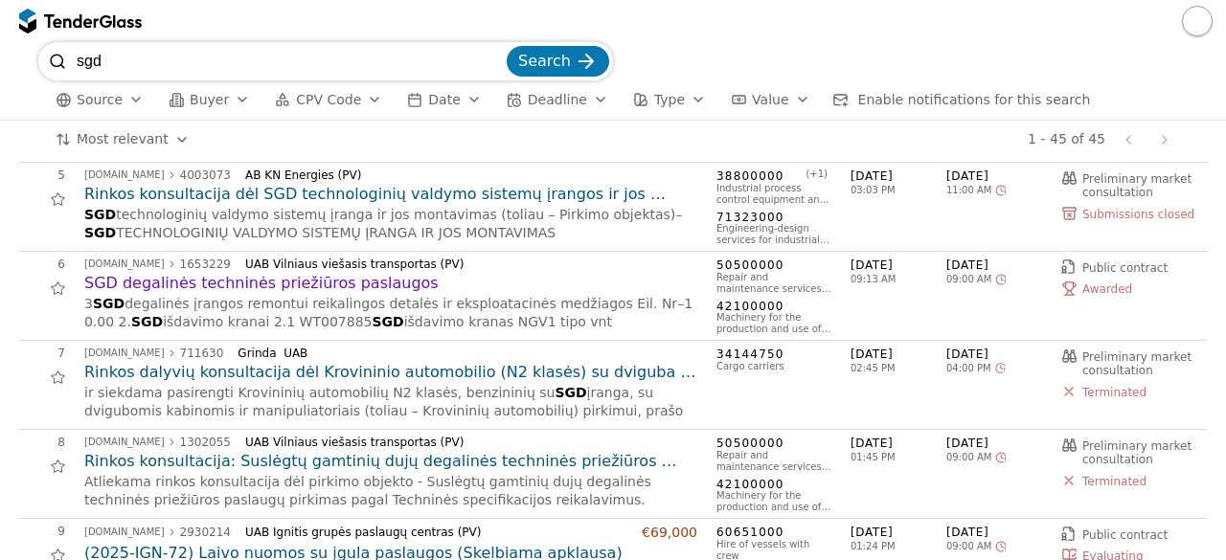
scroll to position [345, 0]
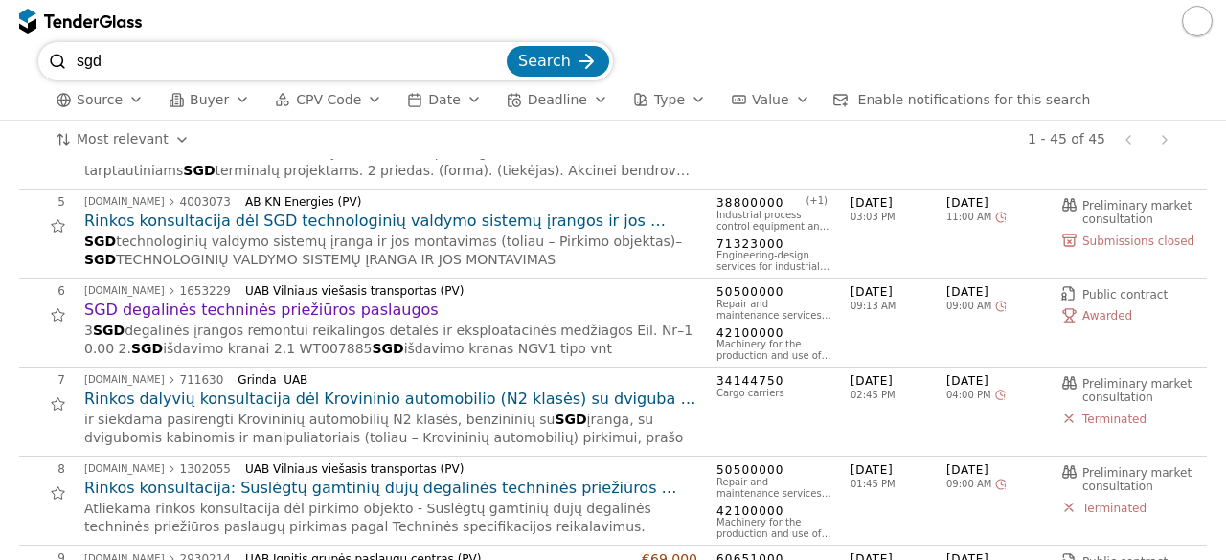
click at [344, 311] on h2 "SGD degalinės techninės priežiūros paslaugos" at bounding box center [390, 310] width 613 height 21
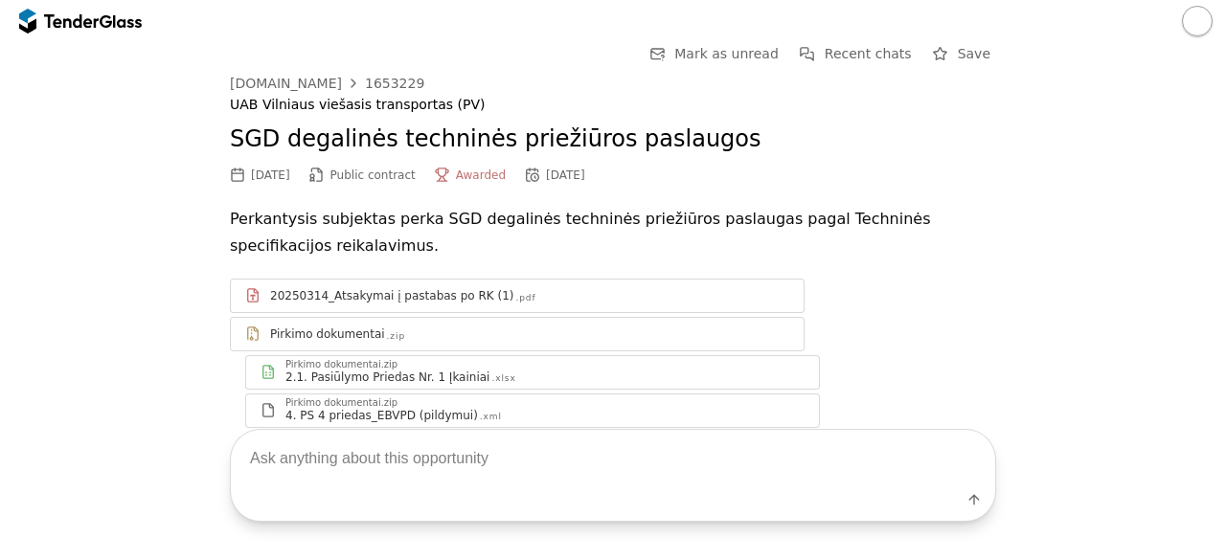
click at [343, 467] on textarea at bounding box center [613, 458] width 764 height 56
type textarea "techninės specifikacijos"
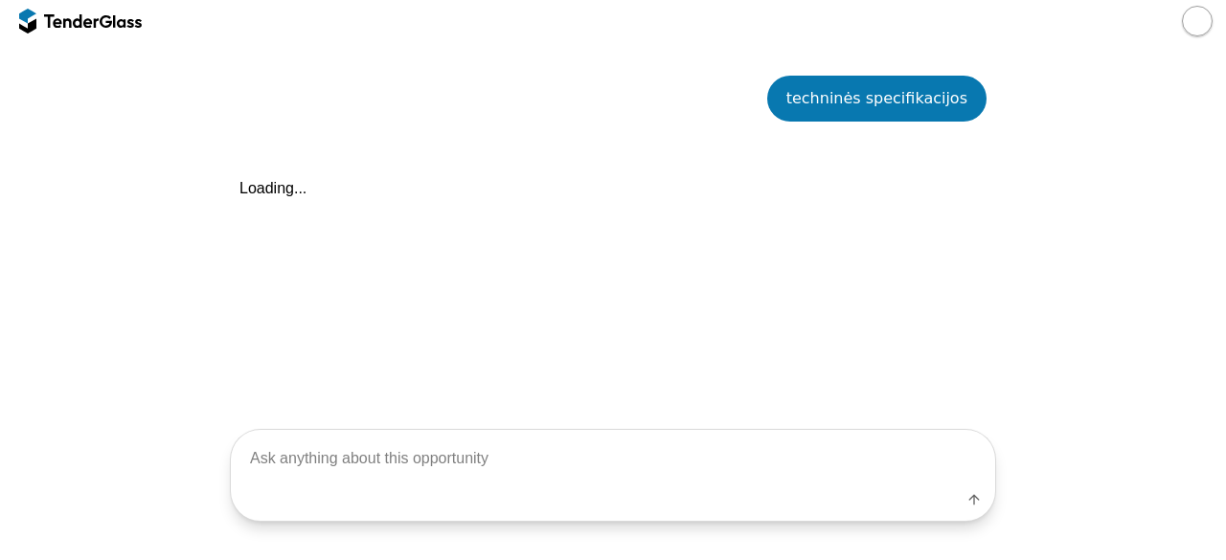
scroll to position [487, 0]
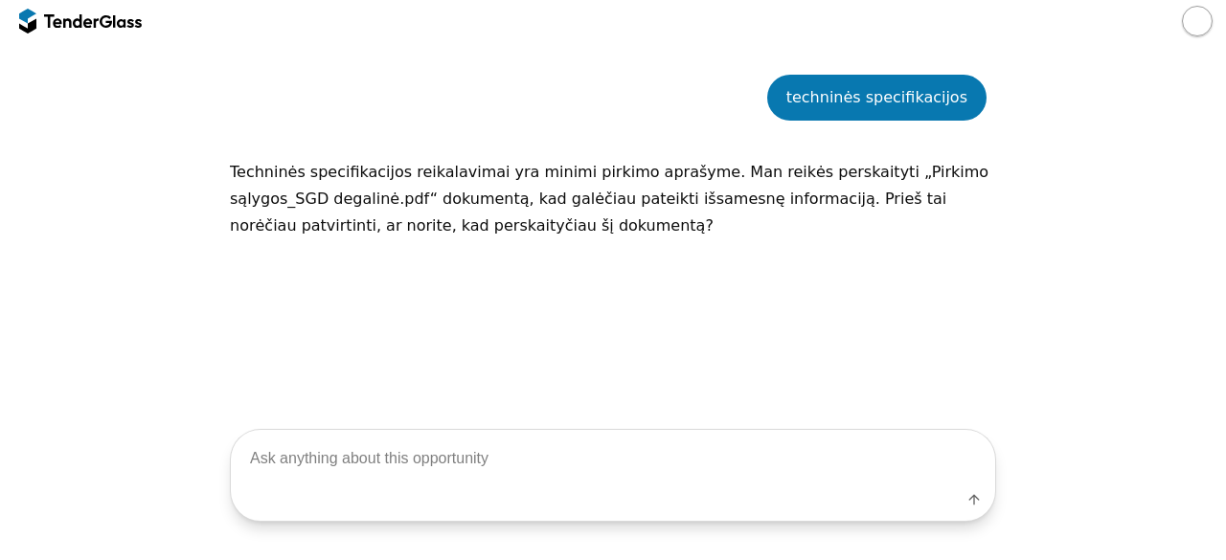
click at [343, 467] on textarea at bounding box center [613, 458] width 764 height 56
type textarea "taip"
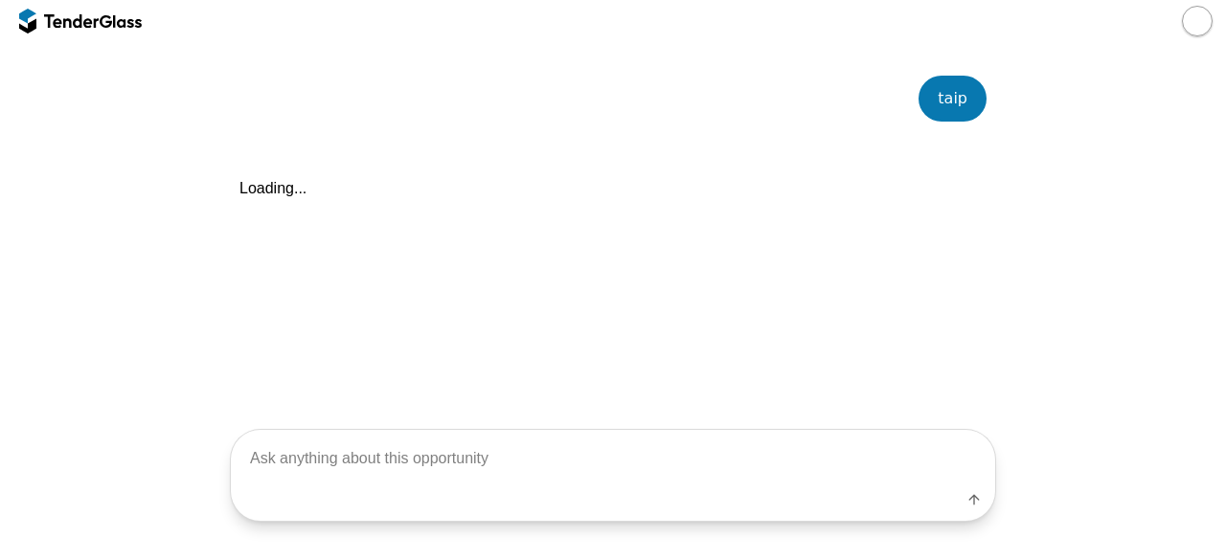
scroll to position [700, 0]
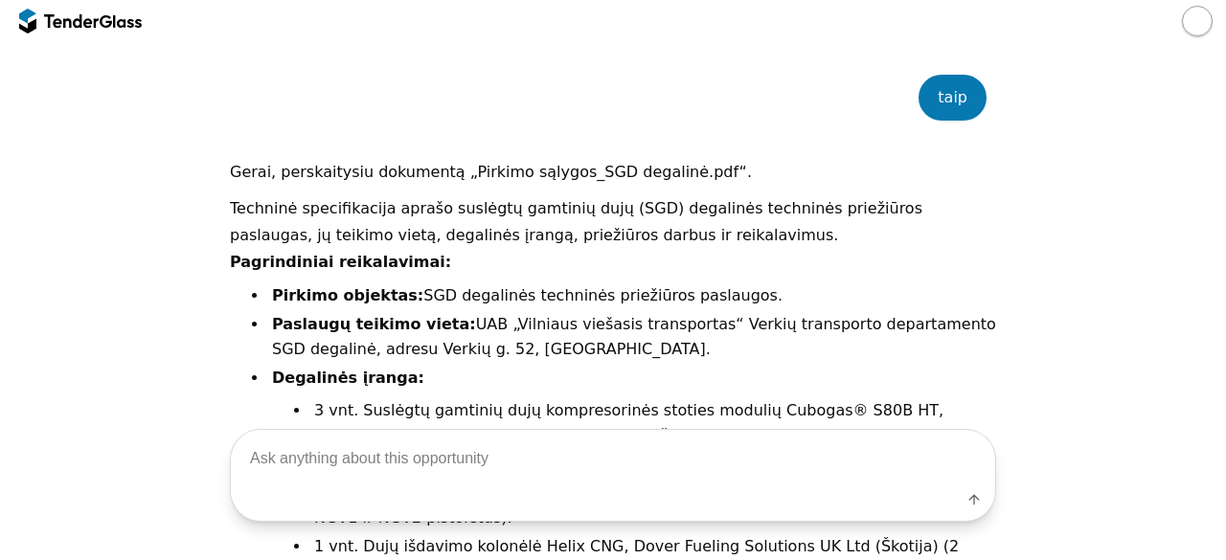
click at [92, 24] on div at bounding box center [71, 20] width 54 height 12
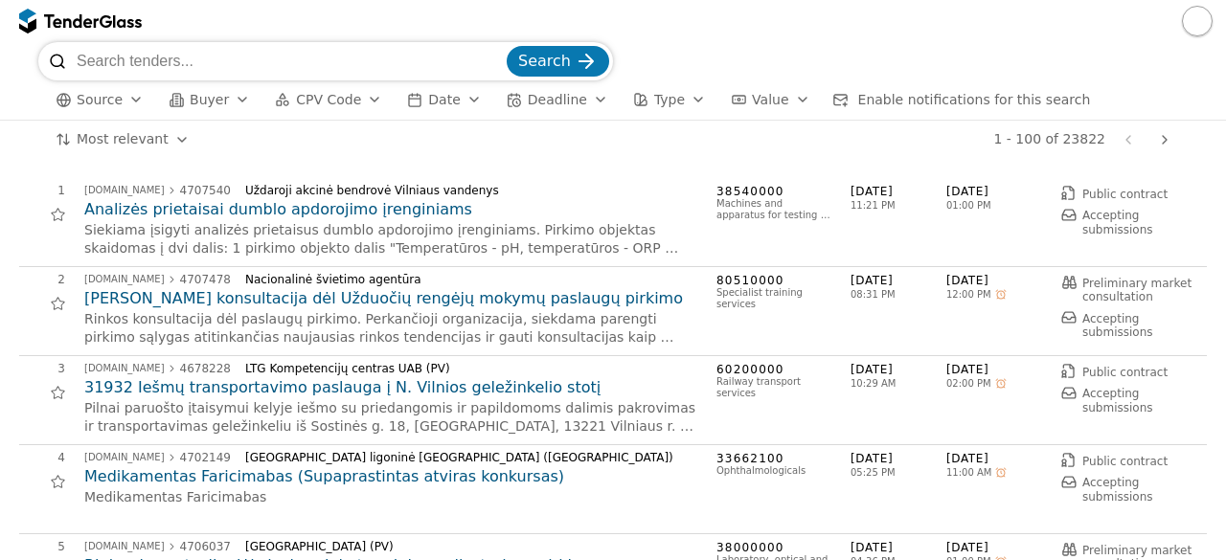
click at [157, 62] on input "search" at bounding box center [290, 61] width 426 height 38
type input "projektavimas"
click at [507, 46] on button "Search" at bounding box center [558, 61] width 102 height 31
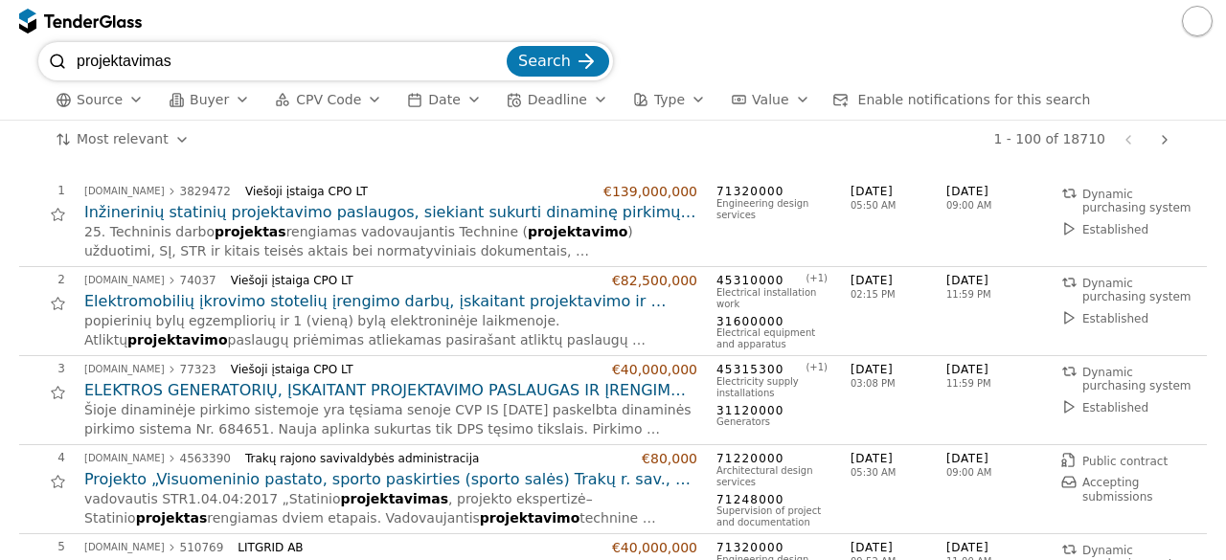
click at [268, 141] on div "1 - 100 of 18710 Previous page Next page" at bounding box center [692, 140] width 971 height 38
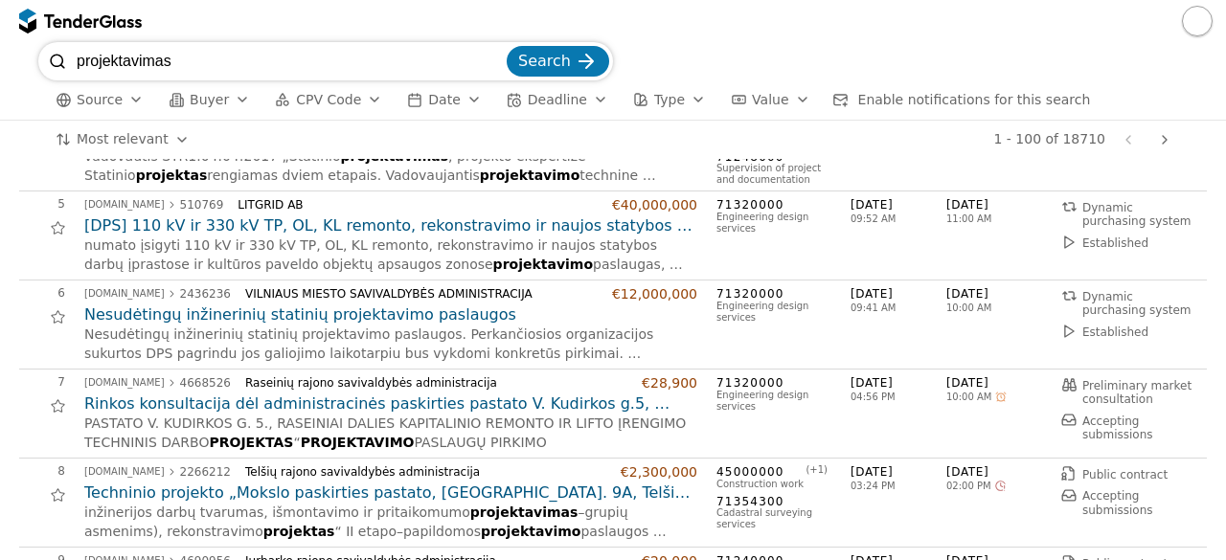
scroll to position [345, 0]
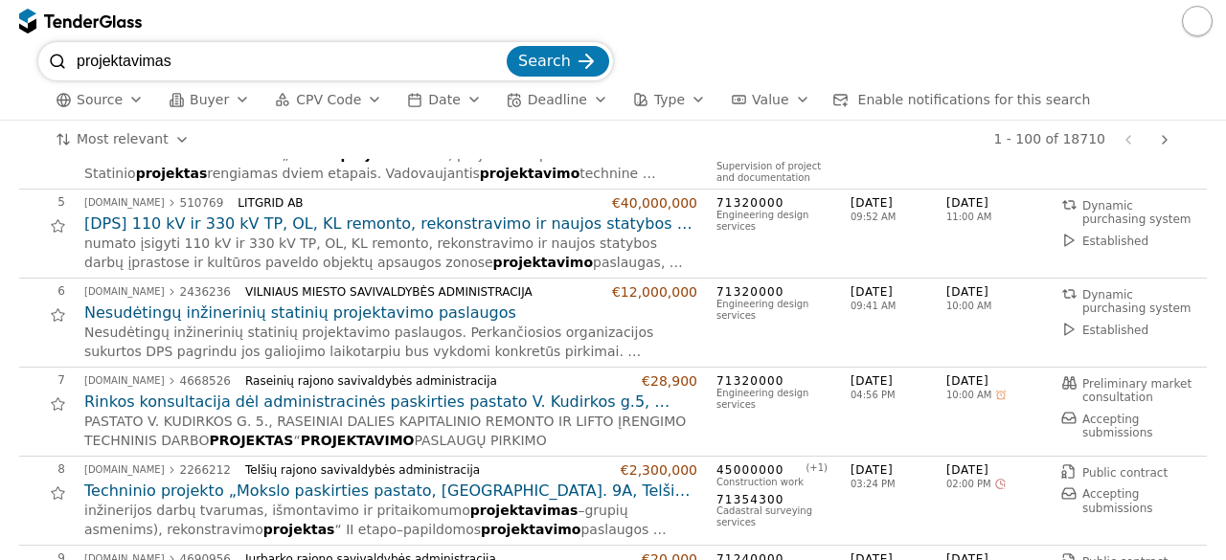
click at [452, 495] on h2 "Techninio projekto „Mokslo paskirties pastato, Kauno g. 9A, Telšiai (...) rekon…" at bounding box center [390, 491] width 613 height 21
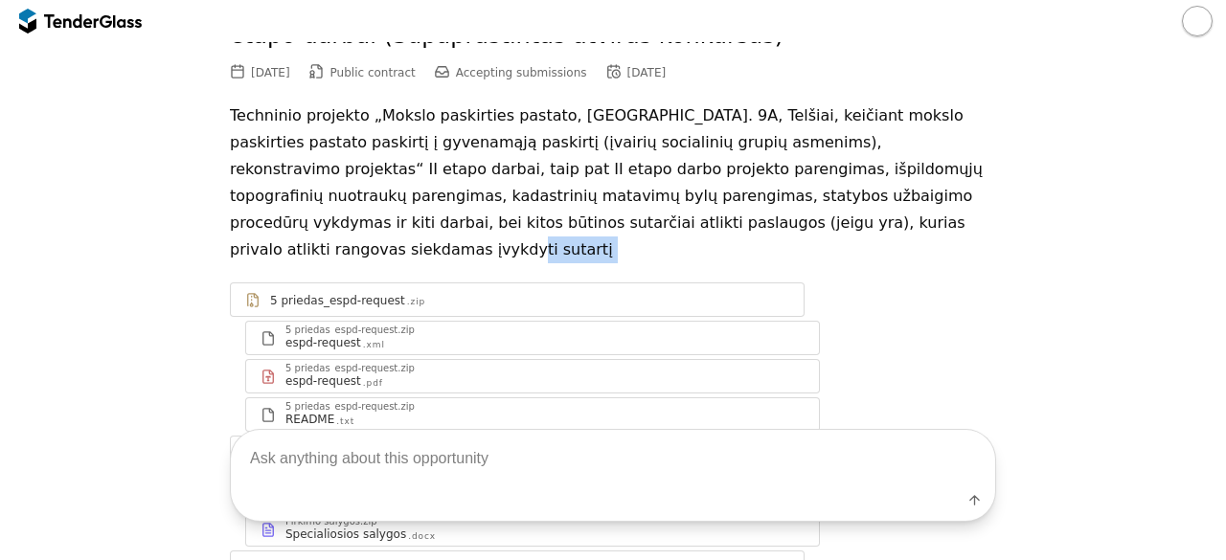
scroll to position [192, 0]
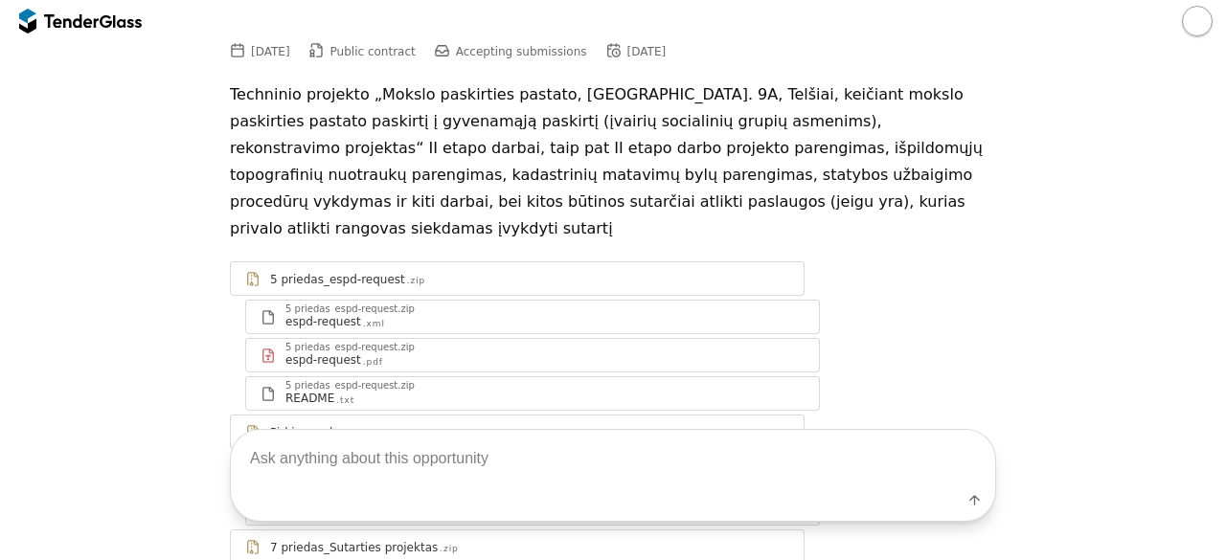
click at [680, 464] on textarea at bounding box center [613, 458] width 764 height 56
type textarea "techninės specifikacijos"
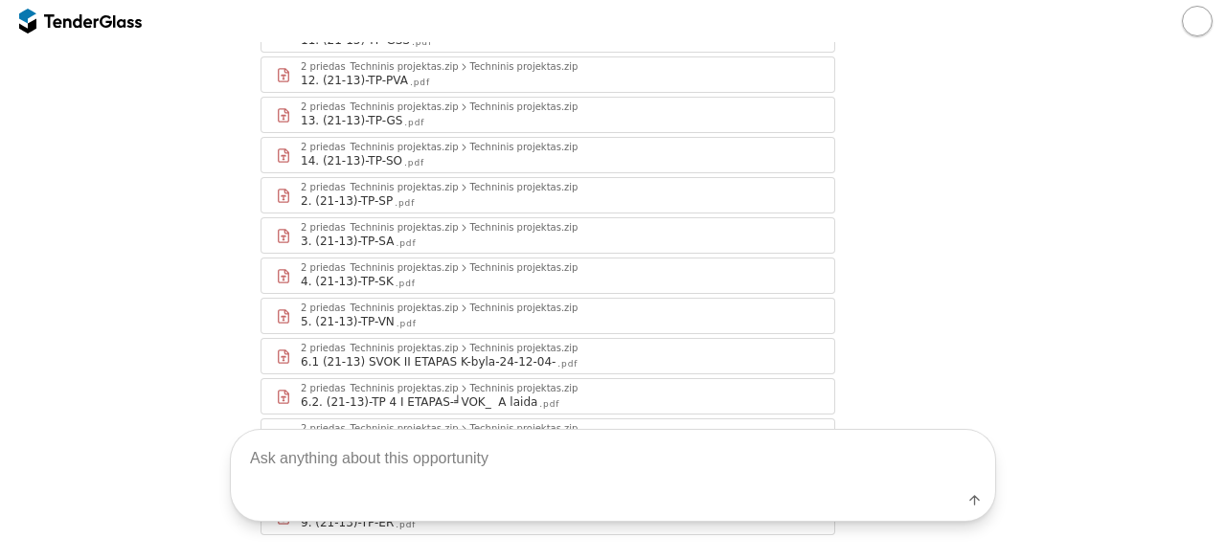
scroll to position [1317, 0]
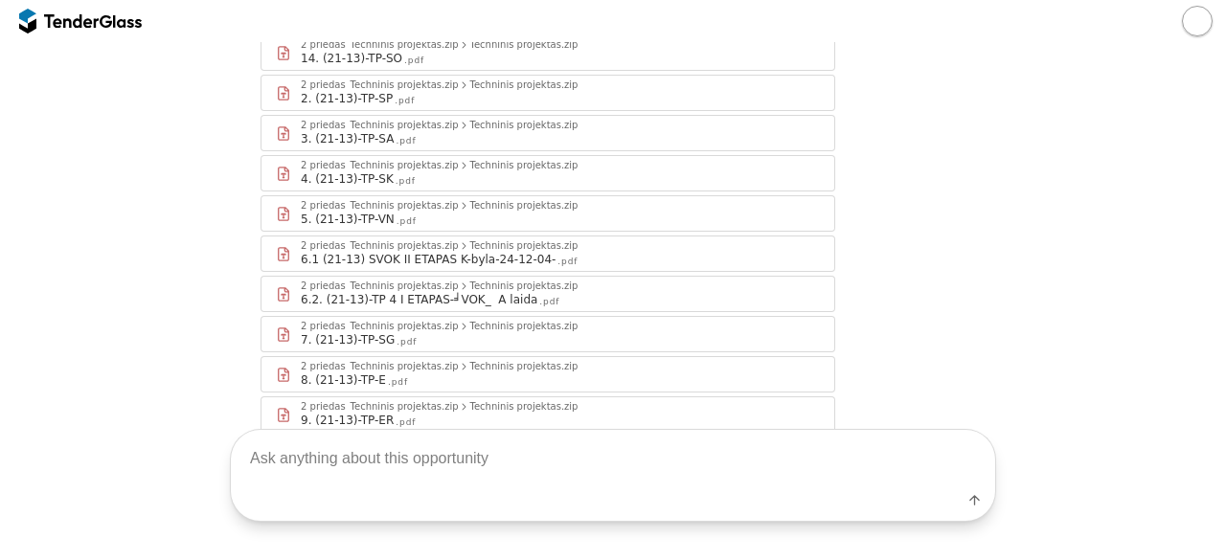
click at [799, 441] on textarea at bounding box center [613, 458] width 764 height 56
type textarea "y"
type textarea "techninės specifikacijos"
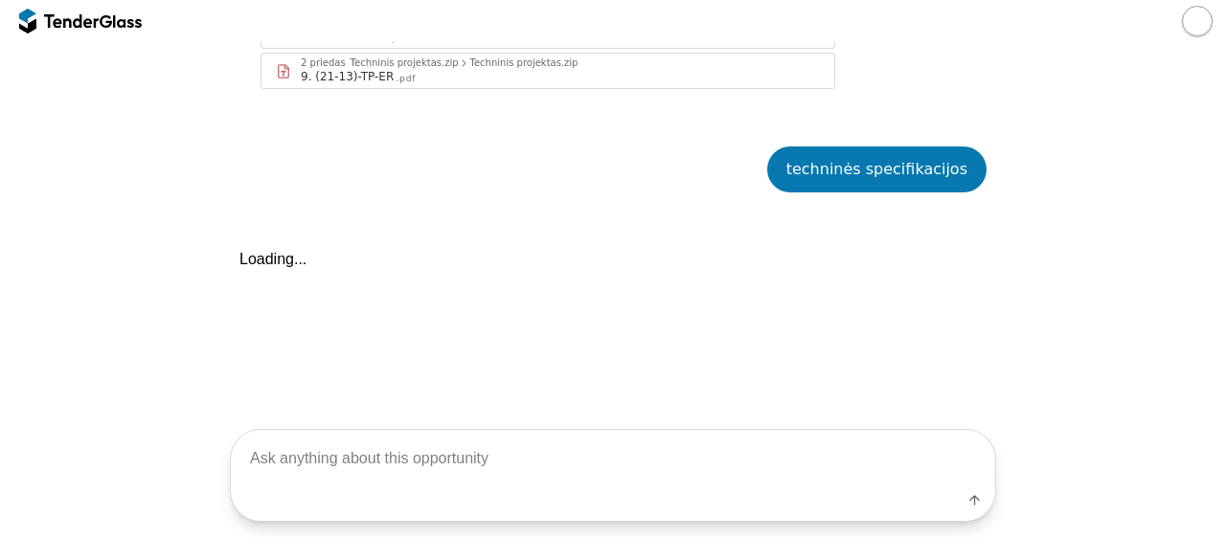
scroll to position [1661, 0]
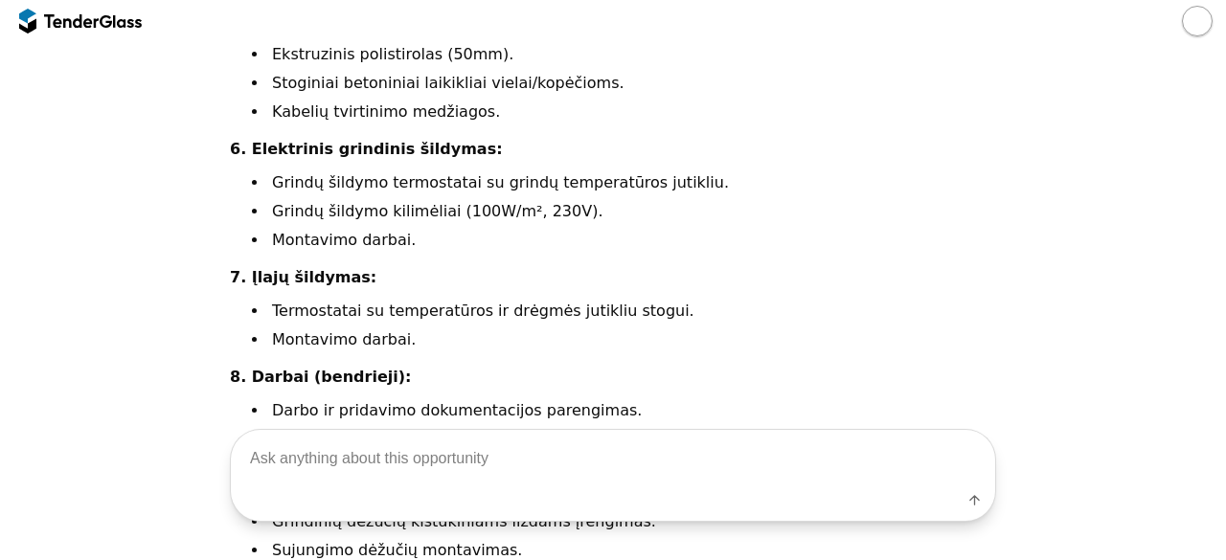
scroll to position [3194, 0]
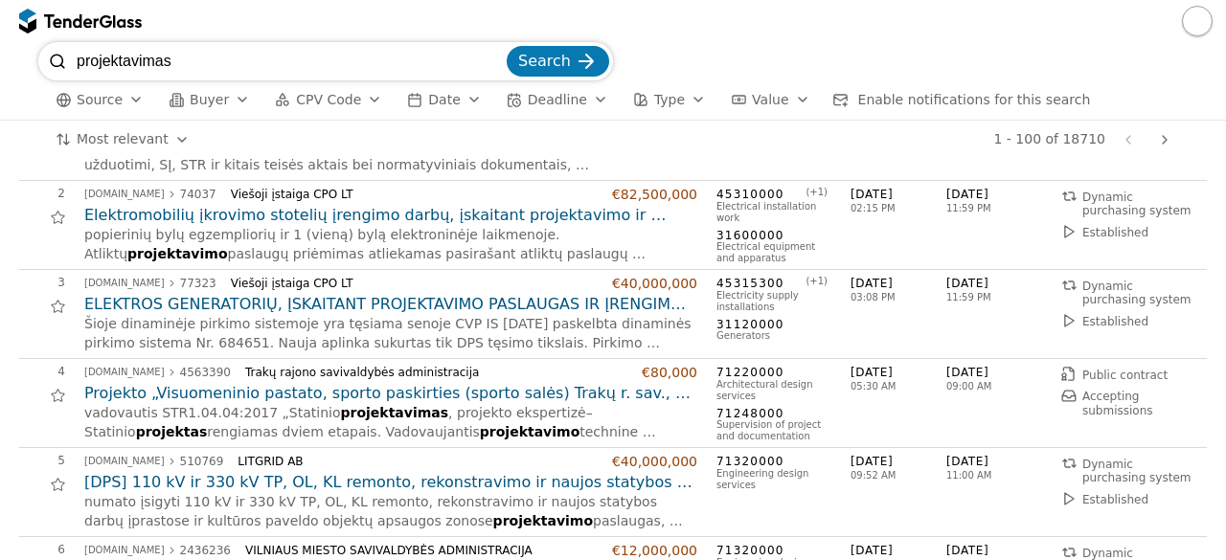
scroll to position [115, 0]
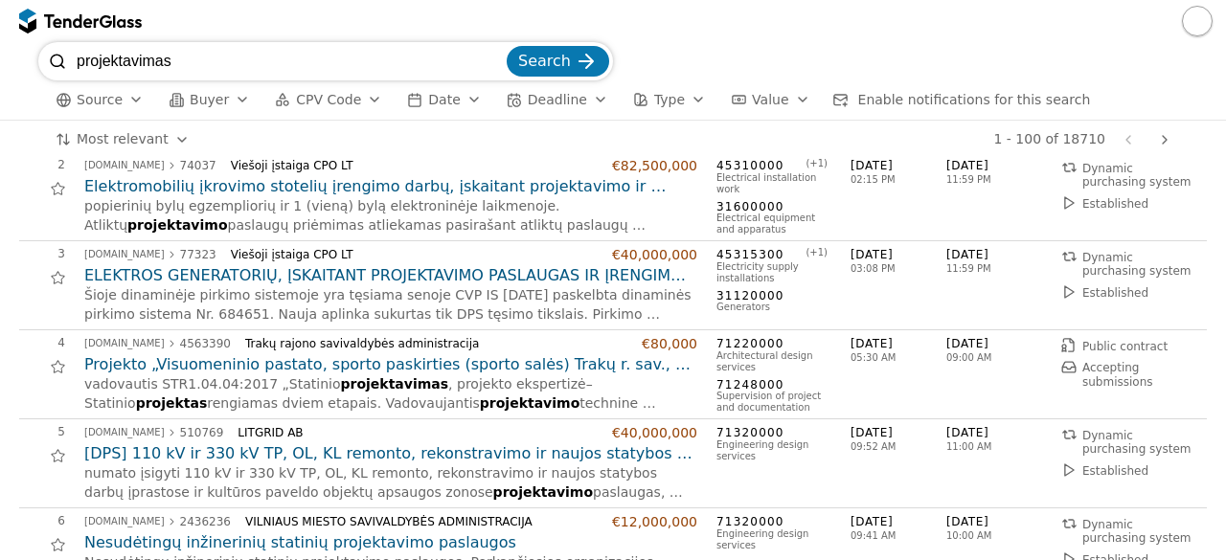
click at [449, 357] on h2 "Projekto „Visuomeninio pastato, sporto paskirties (sporto salės) Trakų r. sav.,…" at bounding box center [390, 364] width 613 height 21
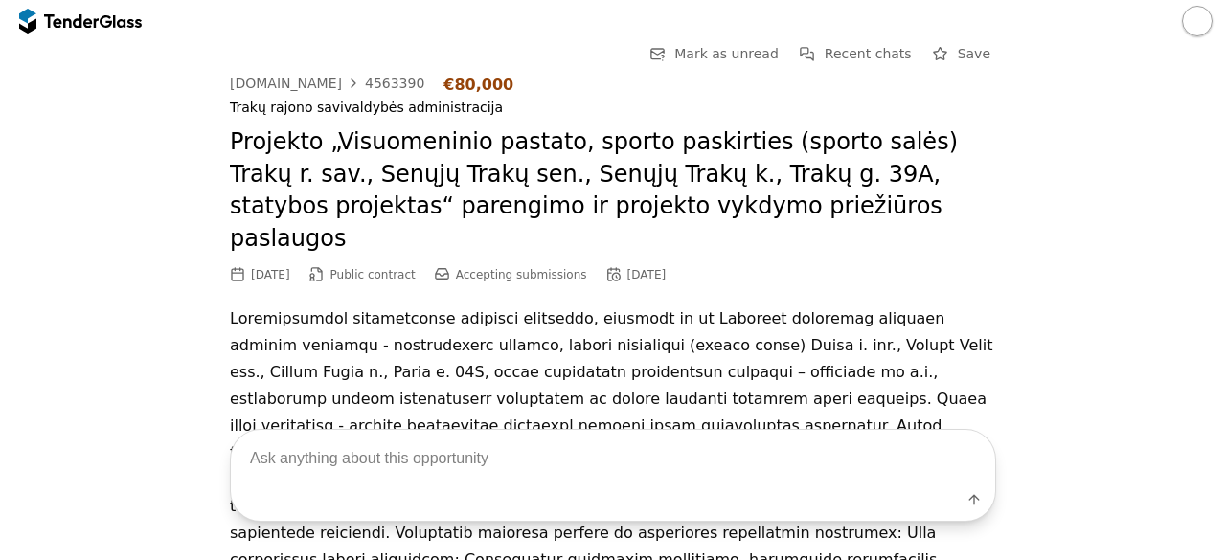
scroll to position [151, 0]
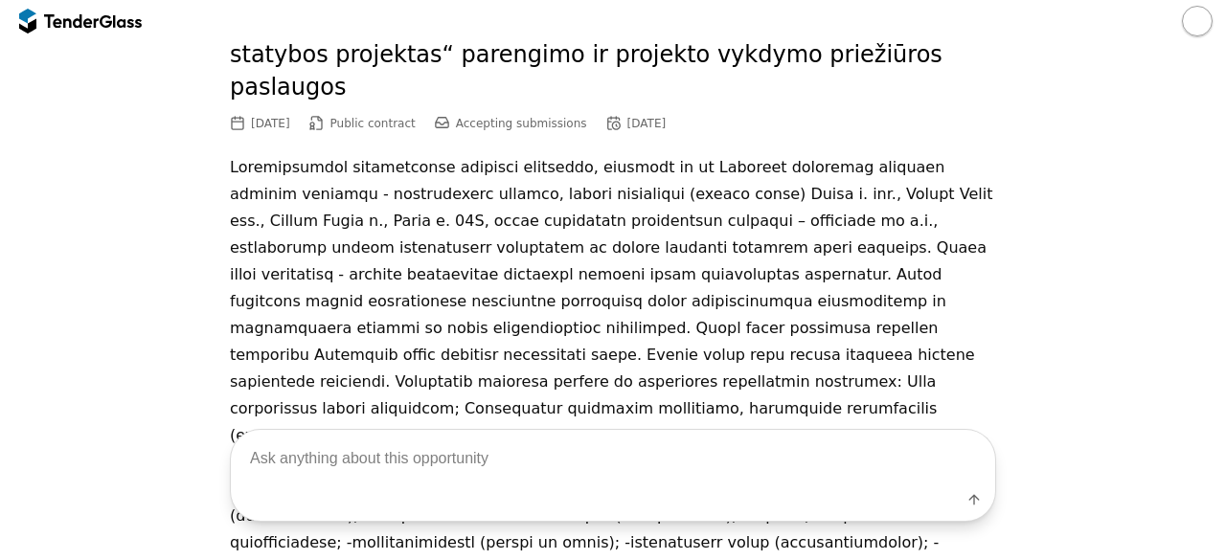
click at [632, 482] on textarea at bounding box center [613, 458] width 764 height 56
type textarea "techninės speifikacijos"
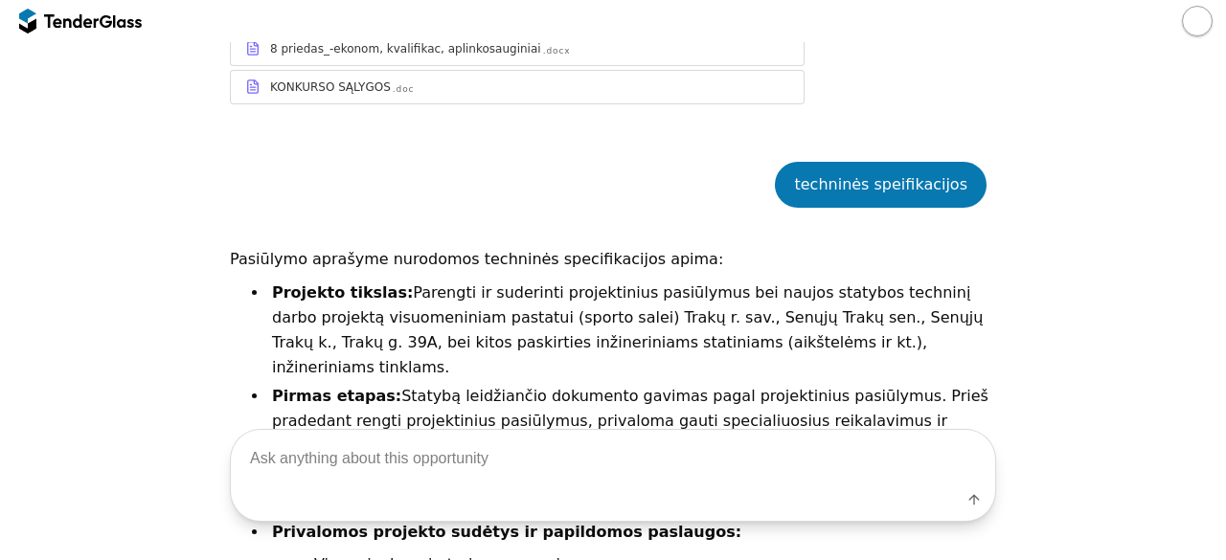
scroll to position [1593, 0]
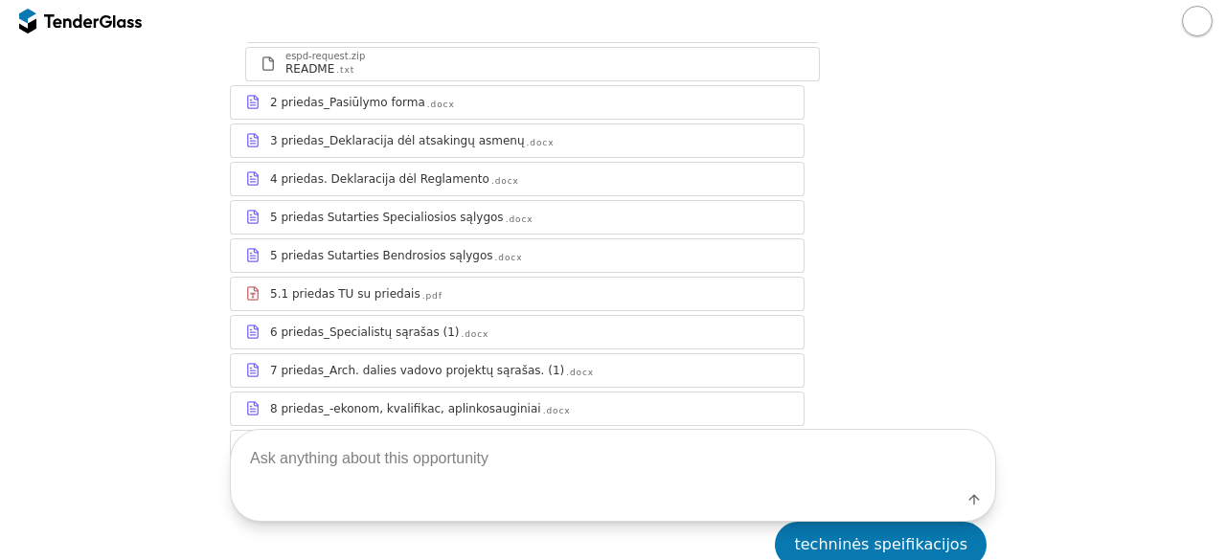
scroll to position [1226, 0]
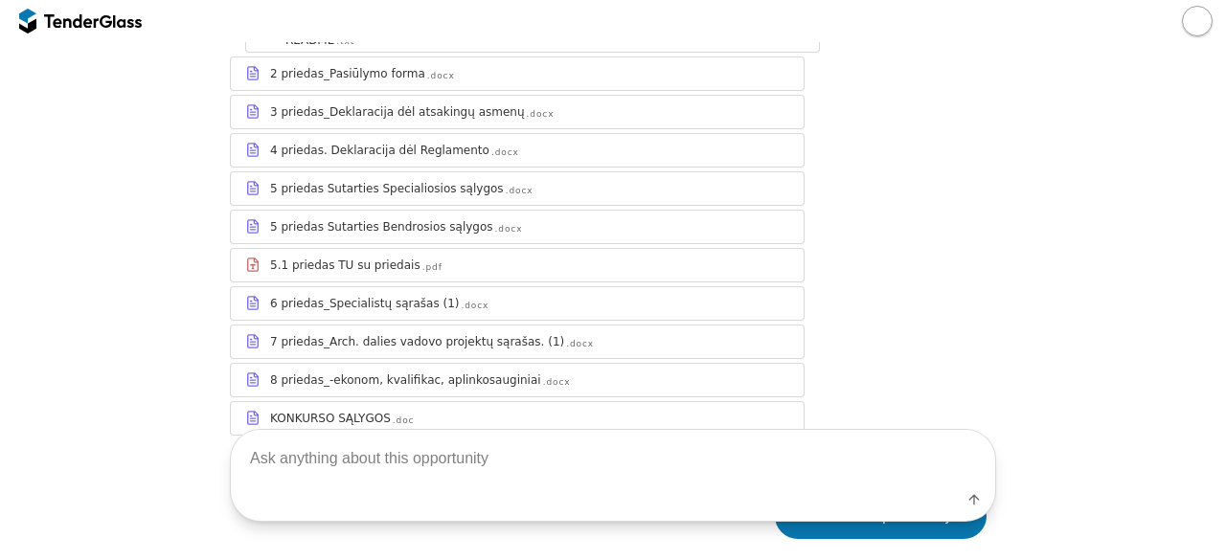
click at [86, 6] on div at bounding box center [80, 21] width 123 height 31
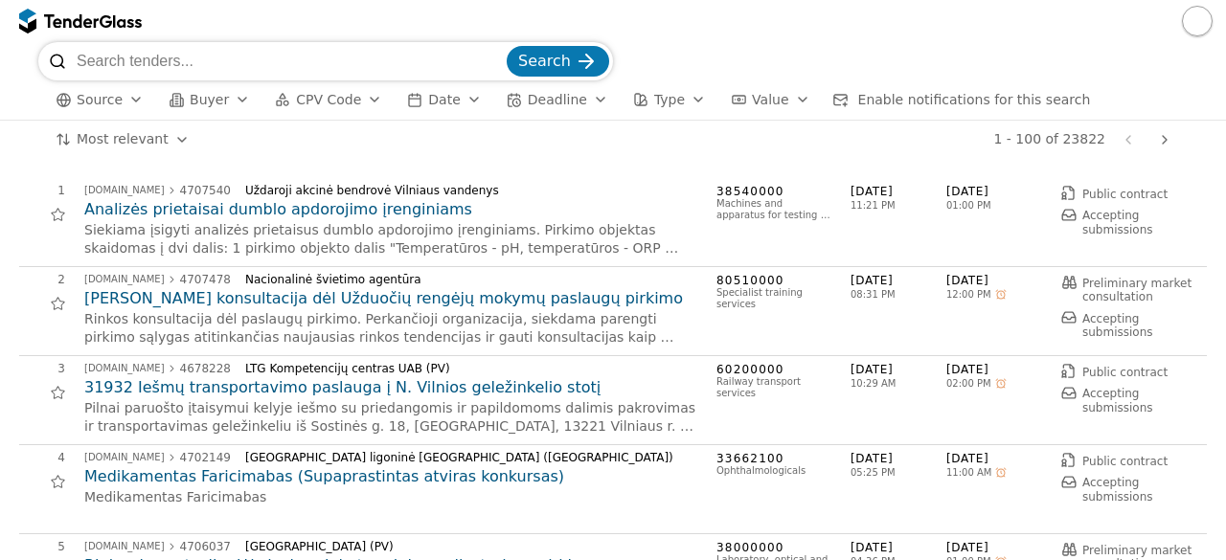
click at [128, 53] on input "search" at bounding box center [290, 61] width 426 height 38
type input "didmeninė prekyba"
click at [507, 46] on button "Search" at bounding box center [558, 61] width 102 height 31
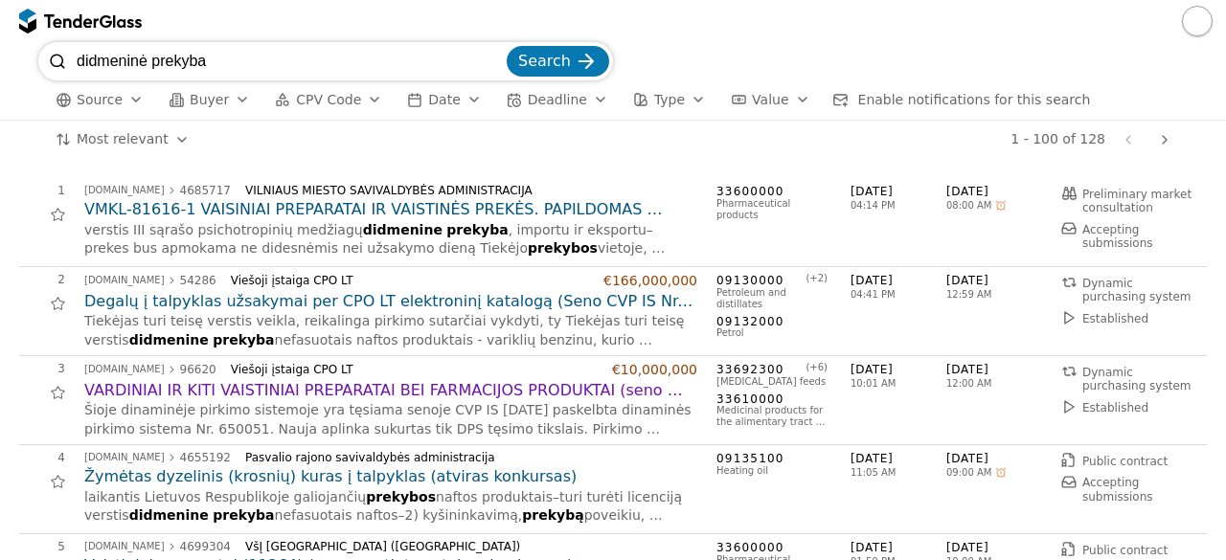
click at [234, 131] on div "1 - 100 of 128 Previous page Next page" at bounding box center [692, 140] width 971 height 38
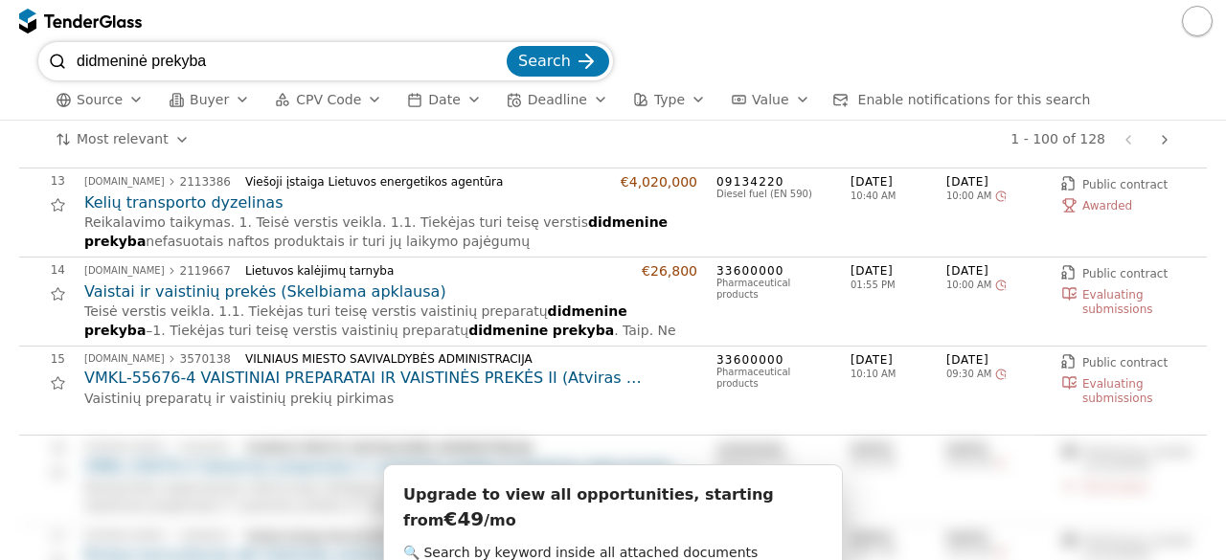
scroll to position [989, 0]
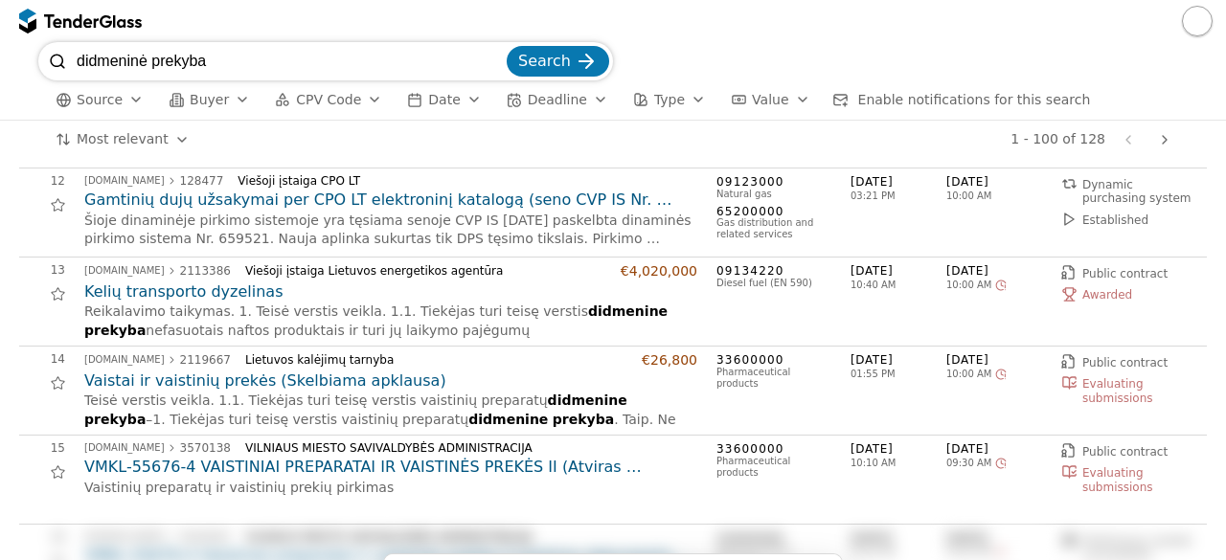
click at [352, 52] on input "didmeninė prekyba" at bounding box center [290, 61] width 426 height 38
click at [500, 64] on input "didmeninė prekyba" at bounding box center [290, 61] width 426 height 38
type input "valymas"
click at [584, 61] on div "submit" at bounding box center [586, 61] width 75 height 75
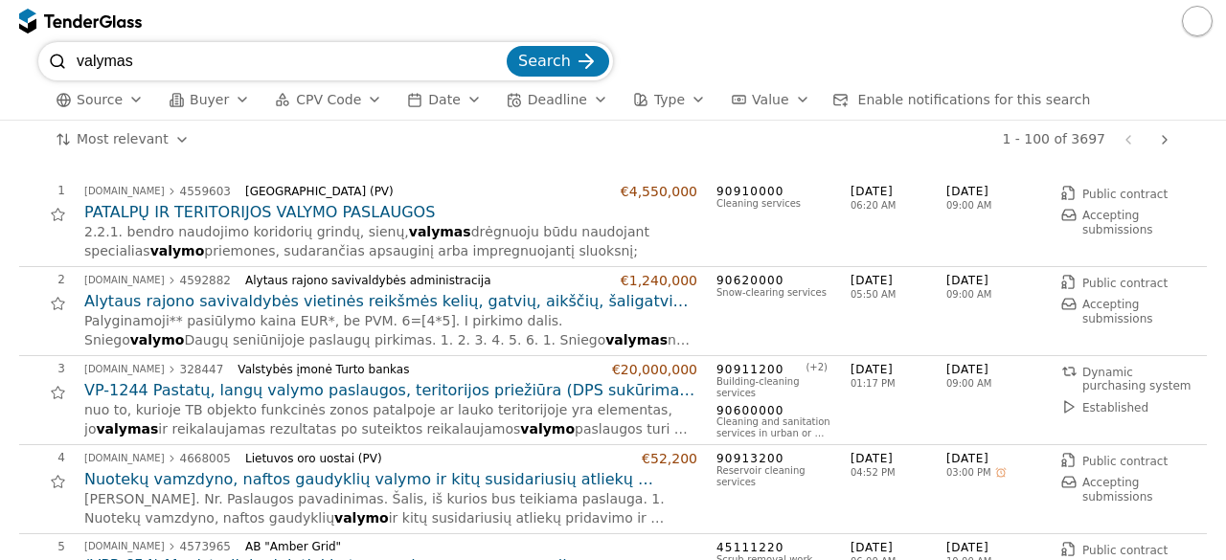
click at [651, 29] on div at bounding box center [613, 21] width 1226 height 42
click at [284, 202] on h2 "PATALPŲ IR TERITORIJOS VALYMO PASLAUGOS" at bounding box center [390, 212] width 613 height 21
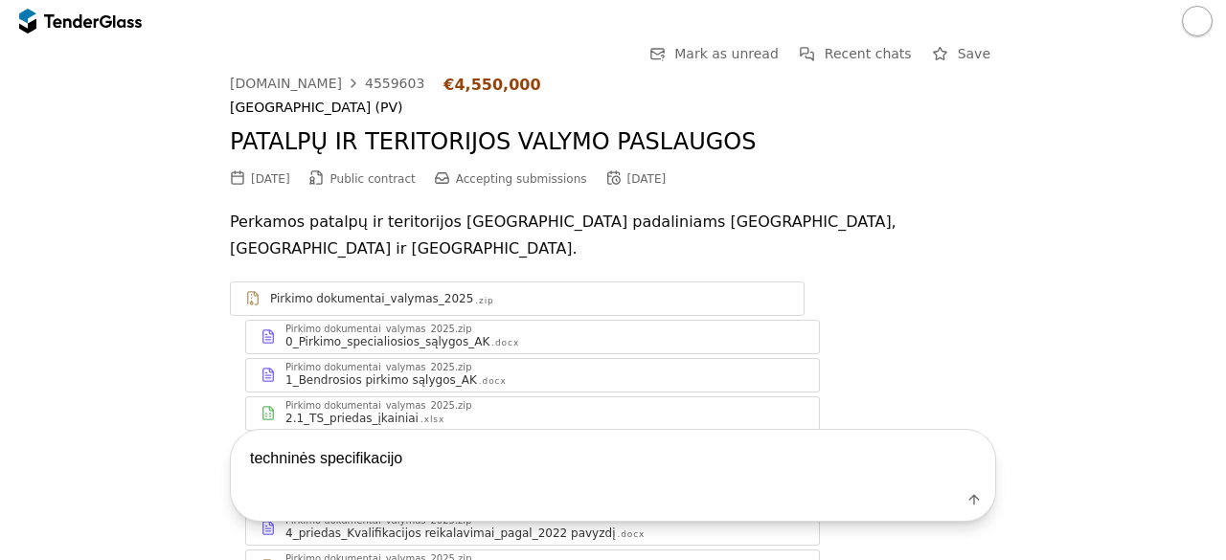
type textarea "techninės specifikacijos"
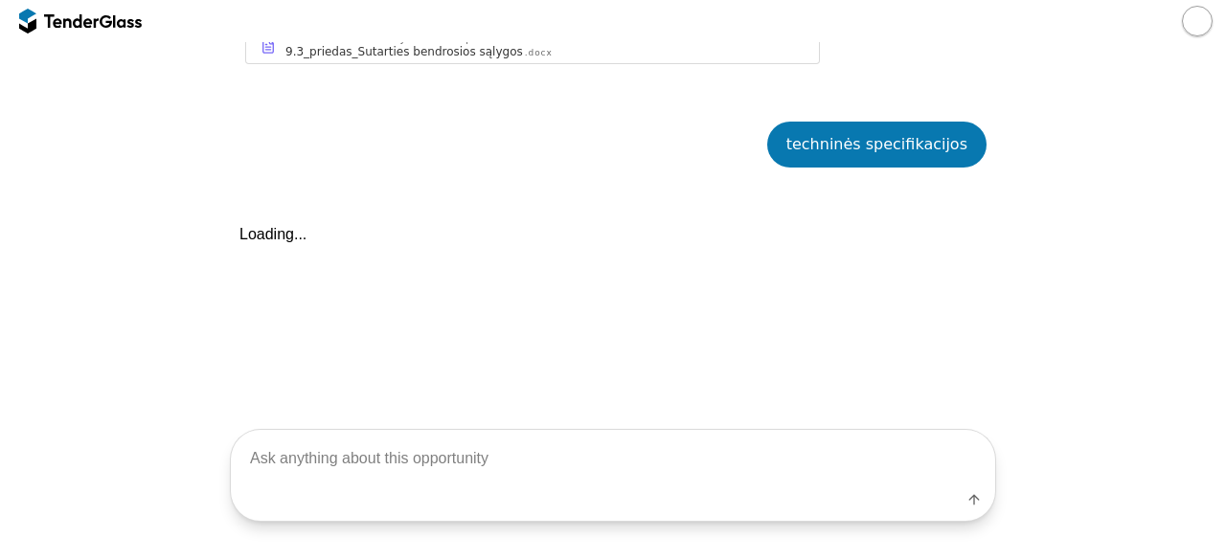
scroll to position [850, 0]
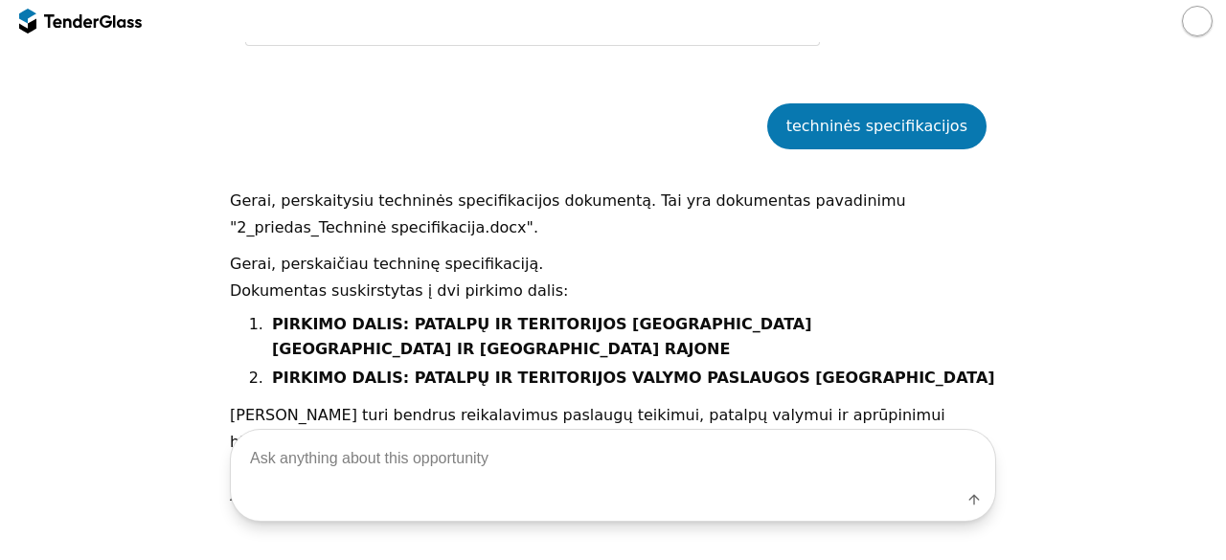
click at [683, 214] on div "Gerai, perskaitysiu techninės specifikacijos dokumentą. Tai yra dokumentas pava…" at bounding box center [613, 348] width 766 height 341
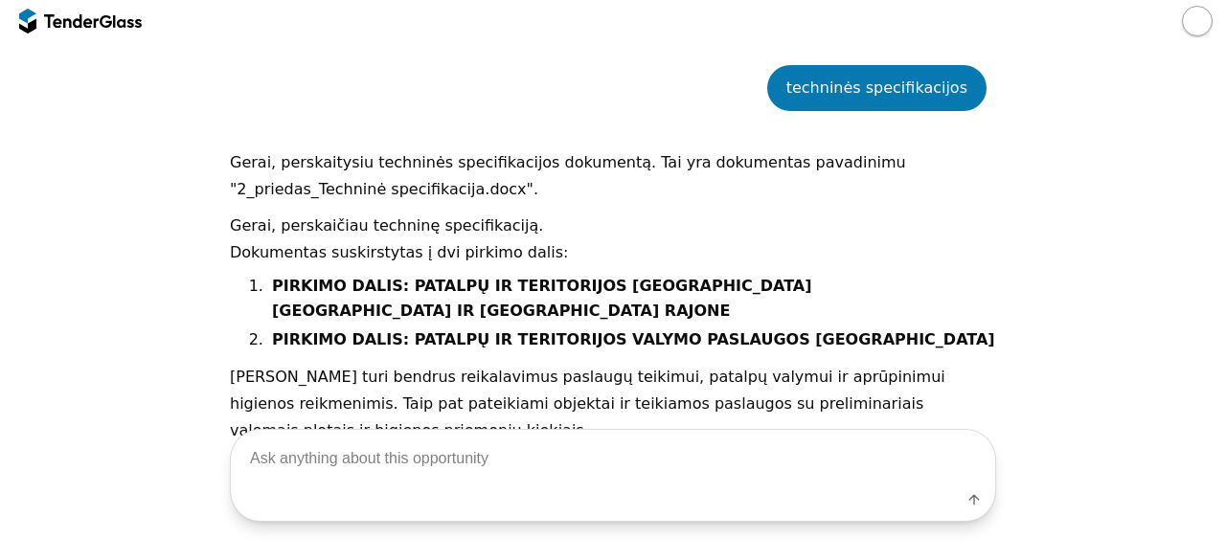
scroll to position [897, 0]
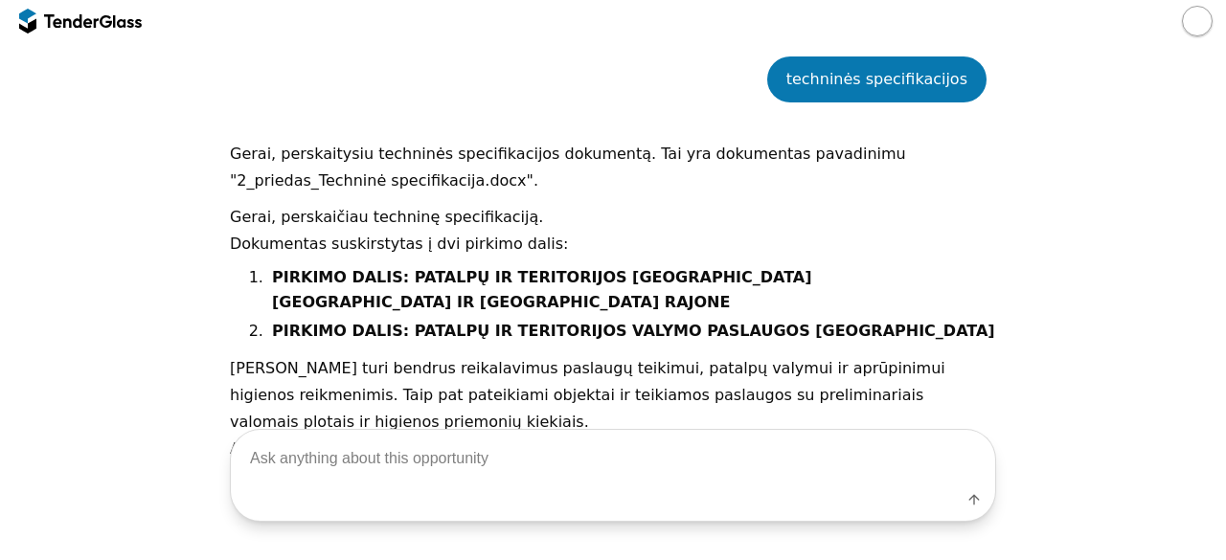
click at [552, 469] on textarea at bounding box center [613, 458] width 764 height 56
type textarea "apie viska"
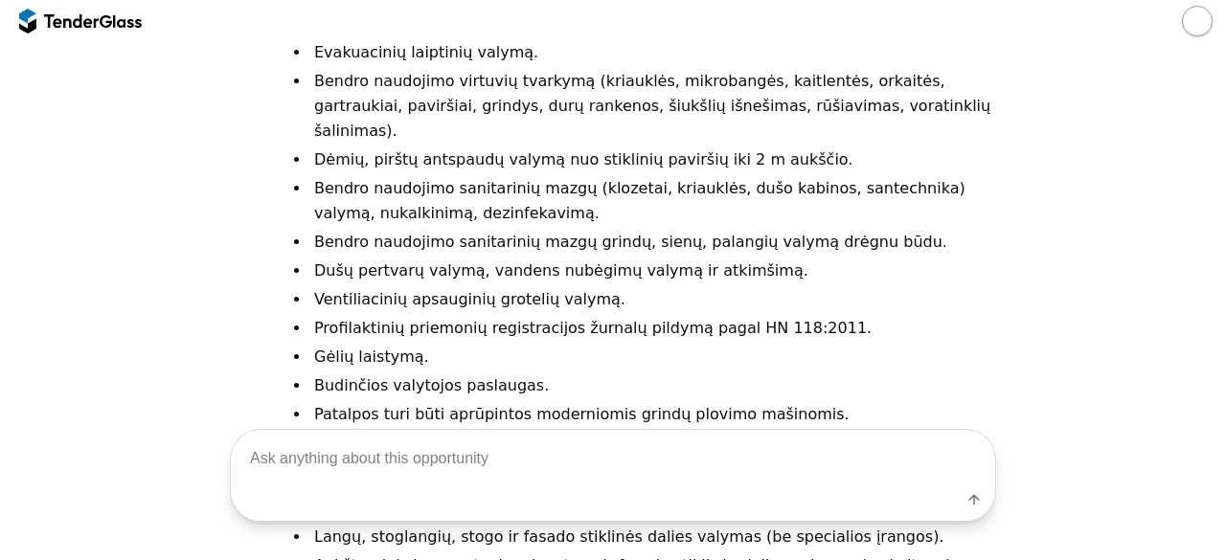
scroll to position [3356, 0]
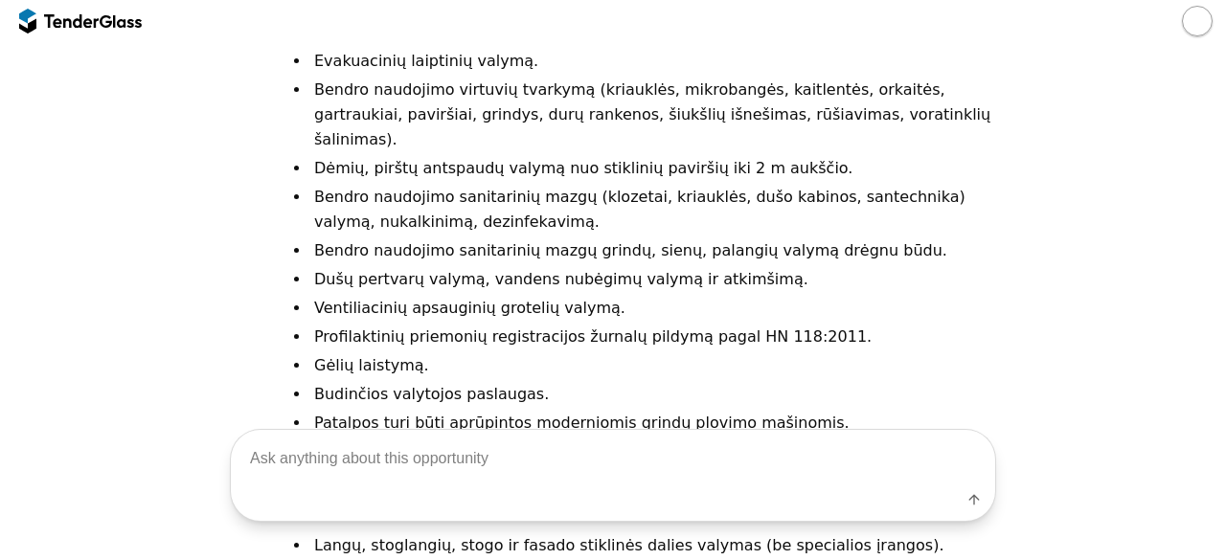
click at [122, 32] on div at bounding box center [80, 21] width 123 height 31
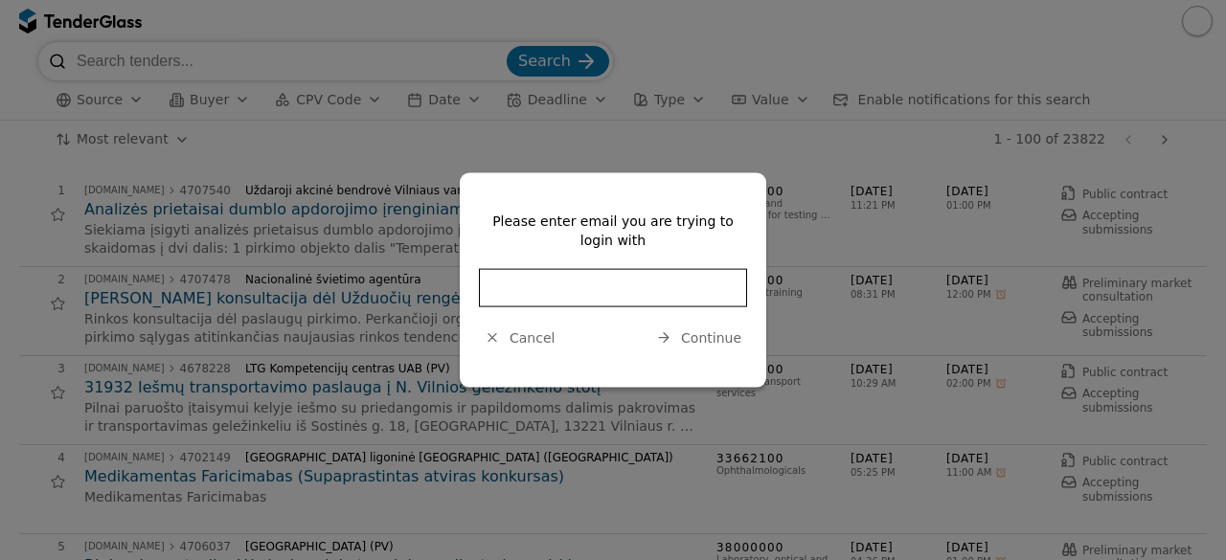
click at [531, 338] on span "Cancel" at bounding box center [531, 336] width 45 height 15
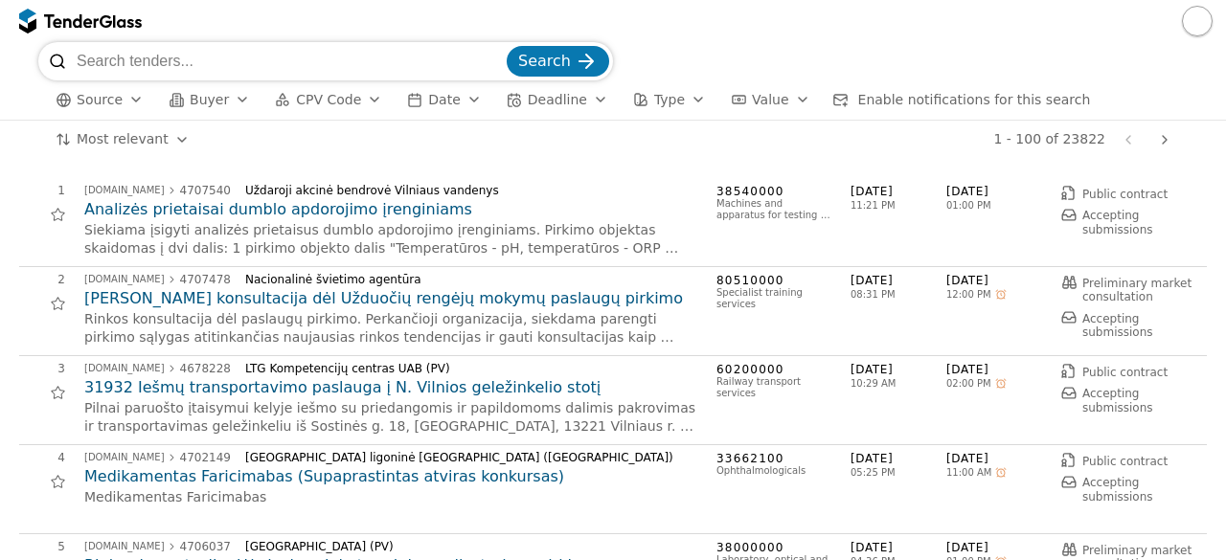
click at [469, 153] on div "1 - 100 of 23822 Previous page Next page" at bounding box center [692, 140] width 971 height 38
